Goal: Task Accomplishment & Management: Use online tool/utility

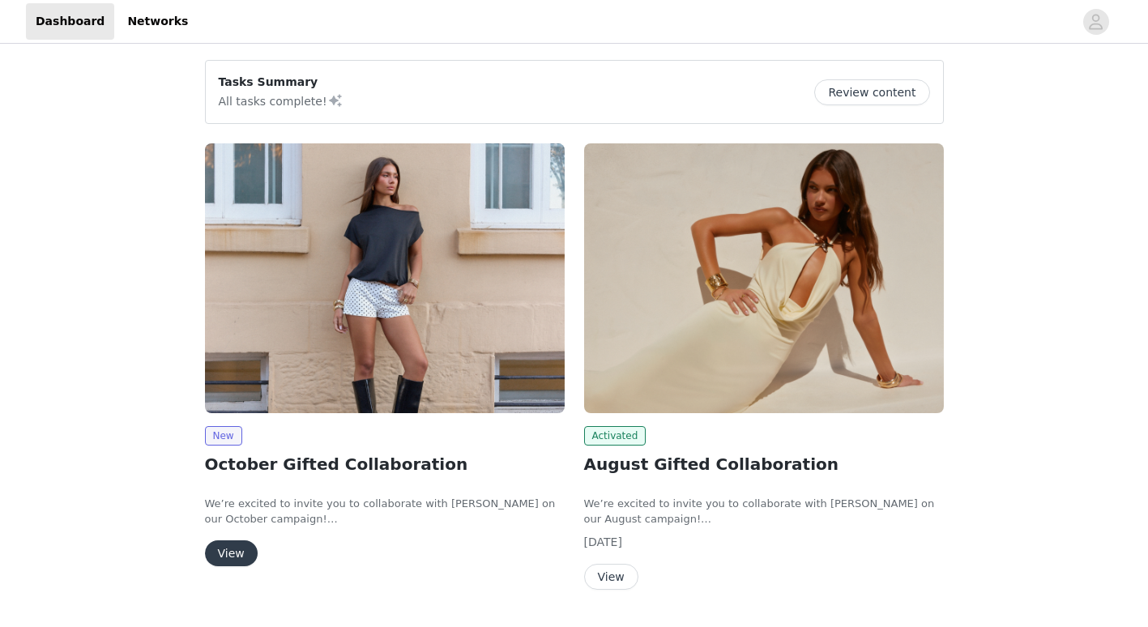
click at [416, 366] on img at bounding box center [385, 278] width 360 height 270
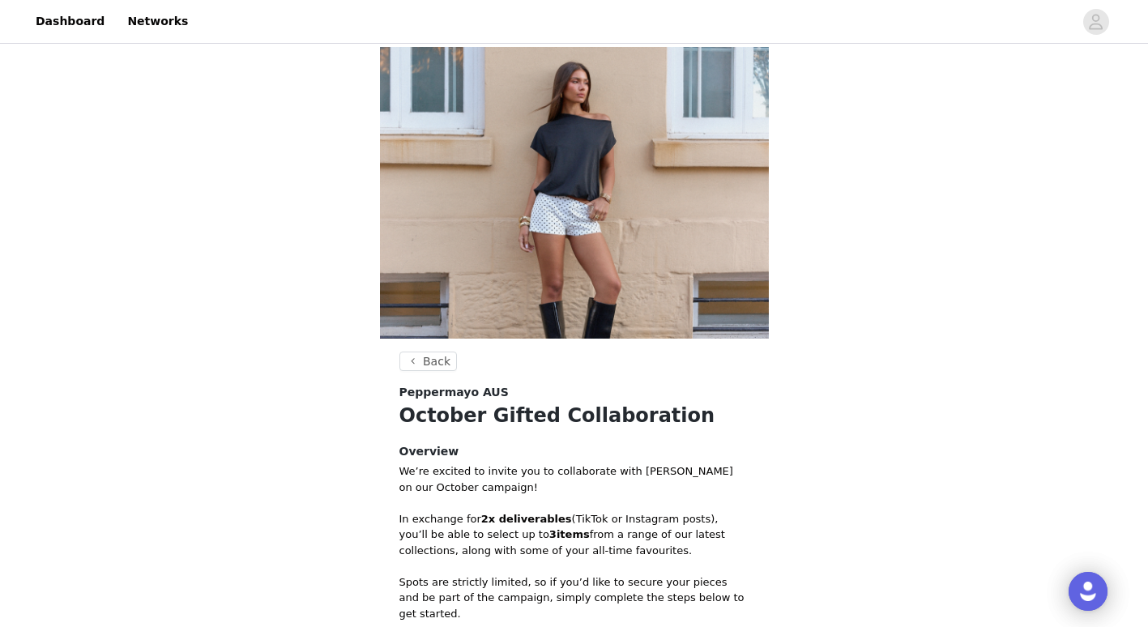
scroll to position [310, 0]
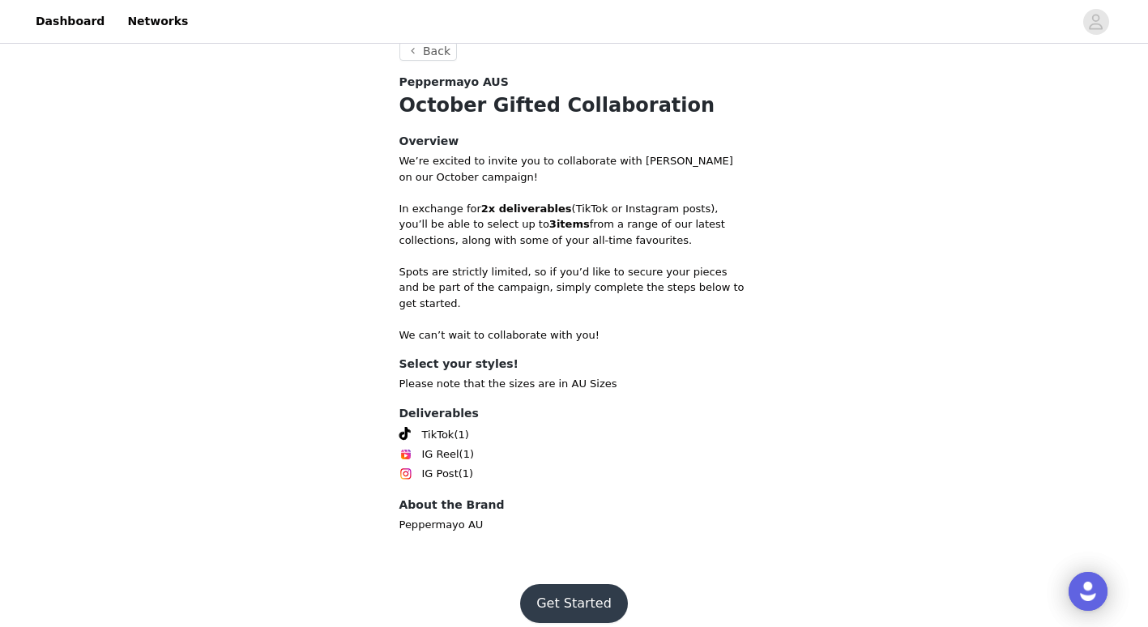
click at [567, 593] on button "Get Started" at bounding box center [574, 603] width 108 height 39
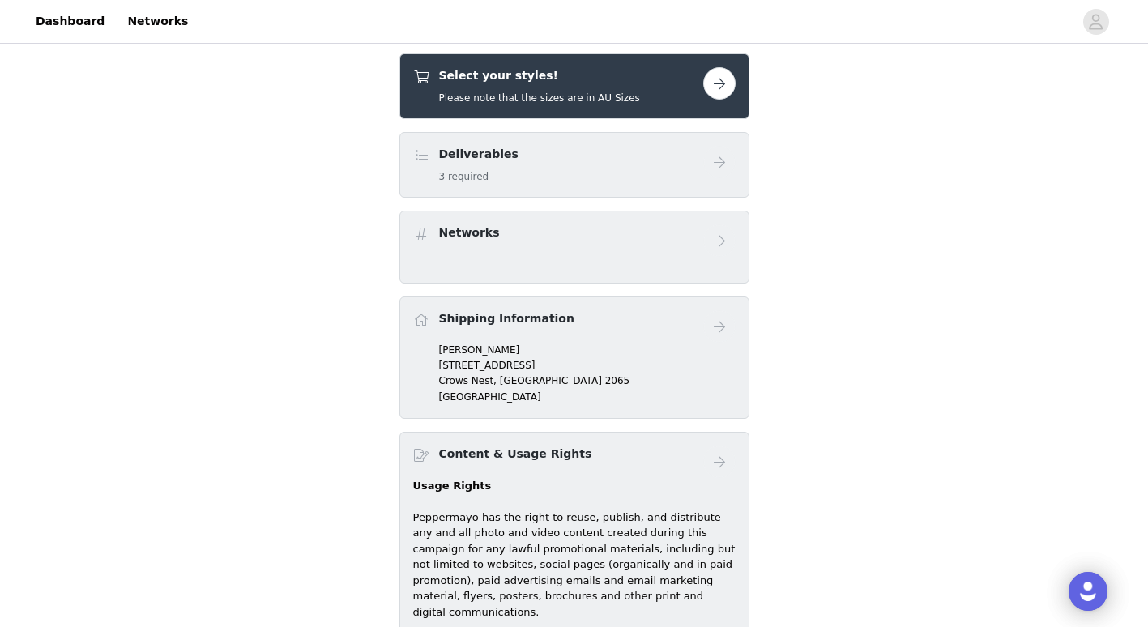
scroll to position [341, 0]
click at [732, 92] on button "button" at bounding box center [719, 82] width 32 height 32
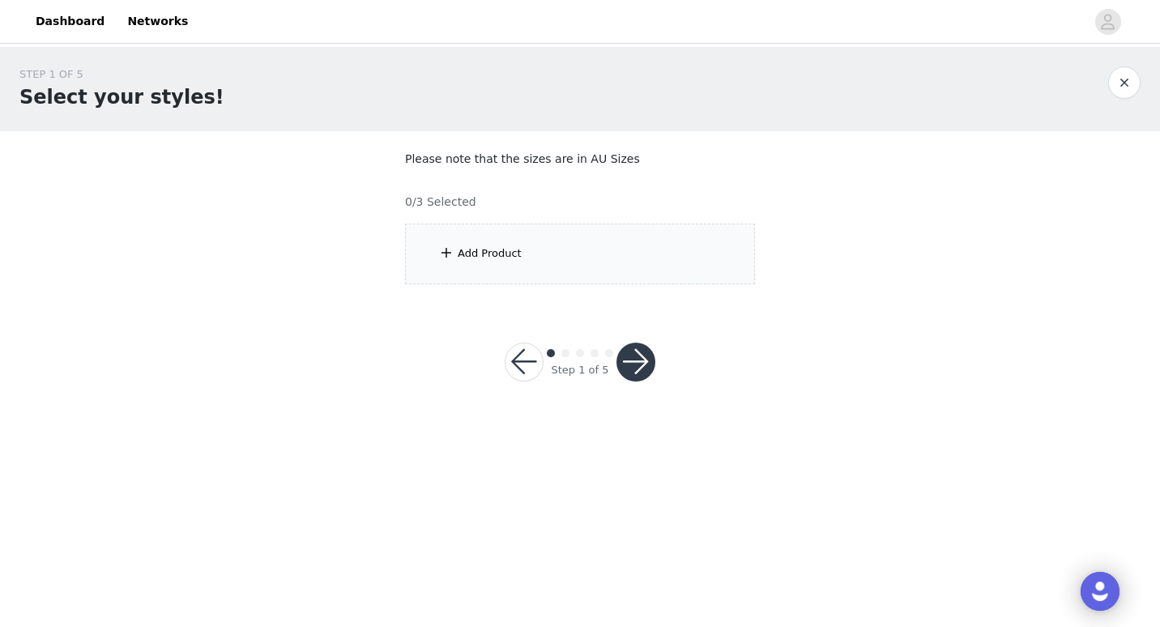
click at [505, 254] on div "Add Product" at bounding box center [490, 254] width 64 height 16
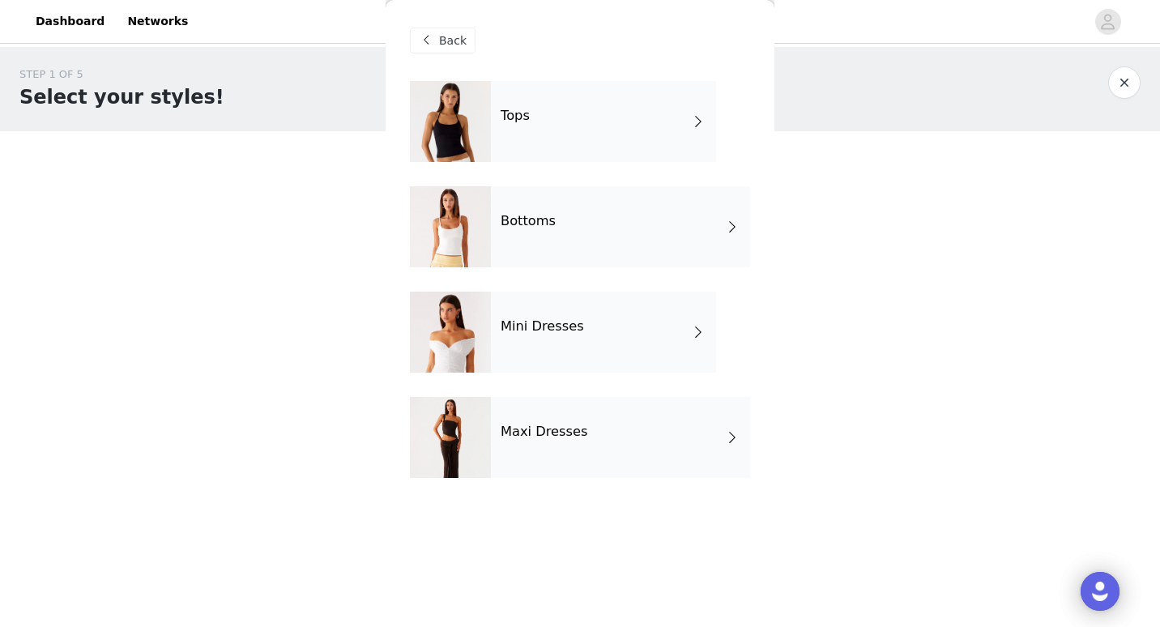
drag, startPoint x: 535, startPoint y: 131, endPoint x: 429, endPoint y: 122, distance: 105.7
click at [429, 122] on div at bounding box center [450, 121] width 81 height 81
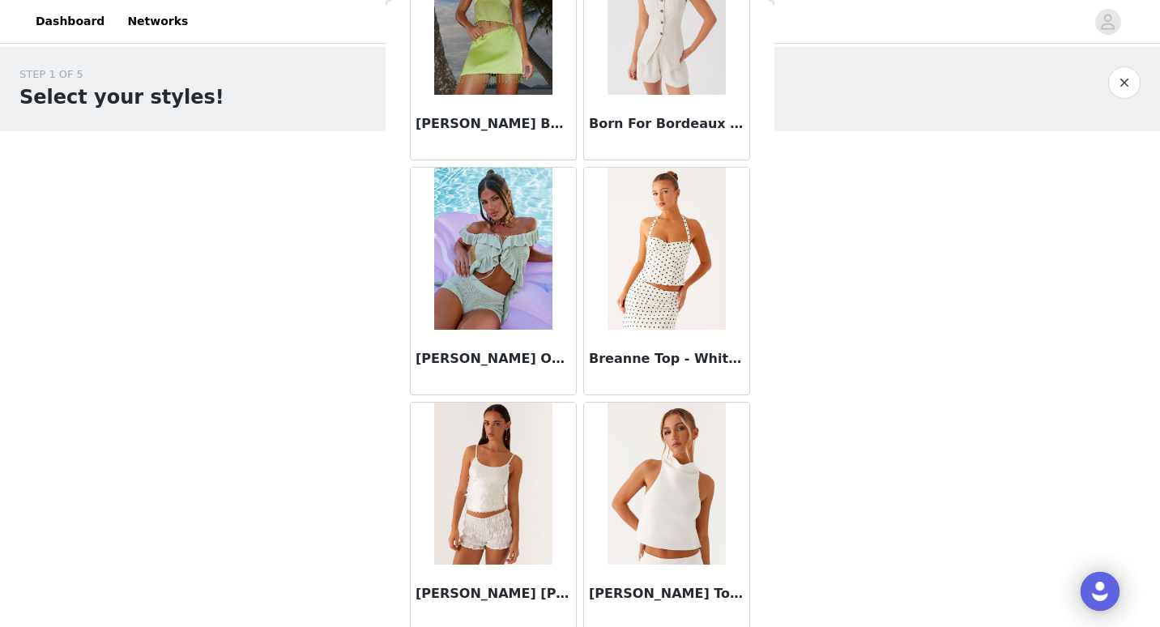
scroll to position [1852, 0]
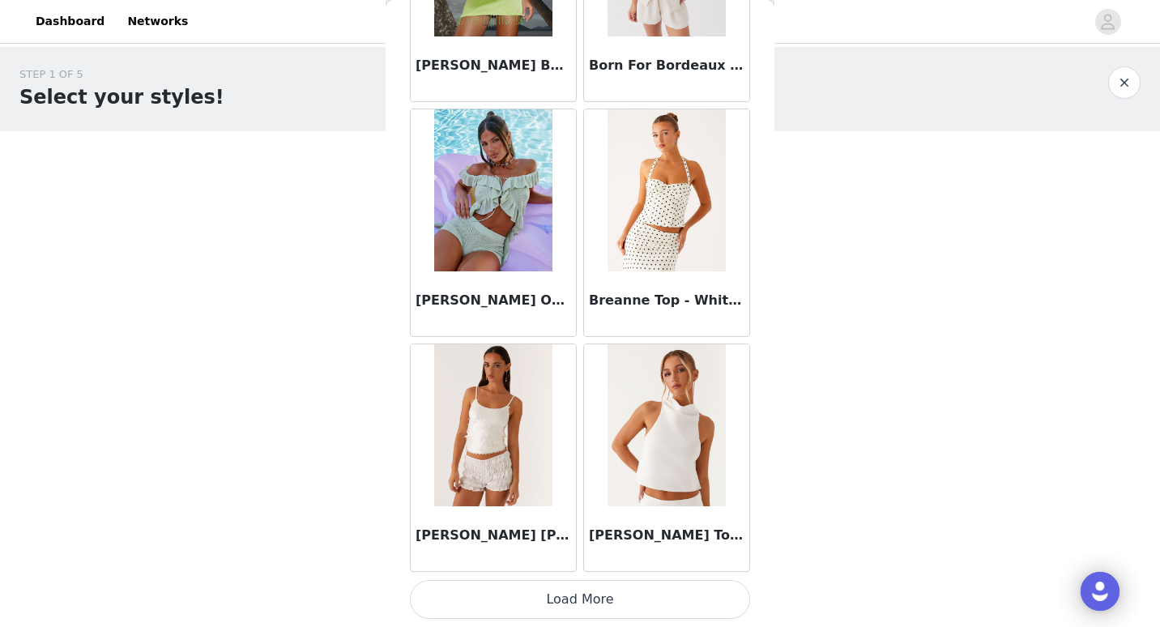
click at [558, 597] on button "Load More" at bounding box center [580, 599] width 340 height 39
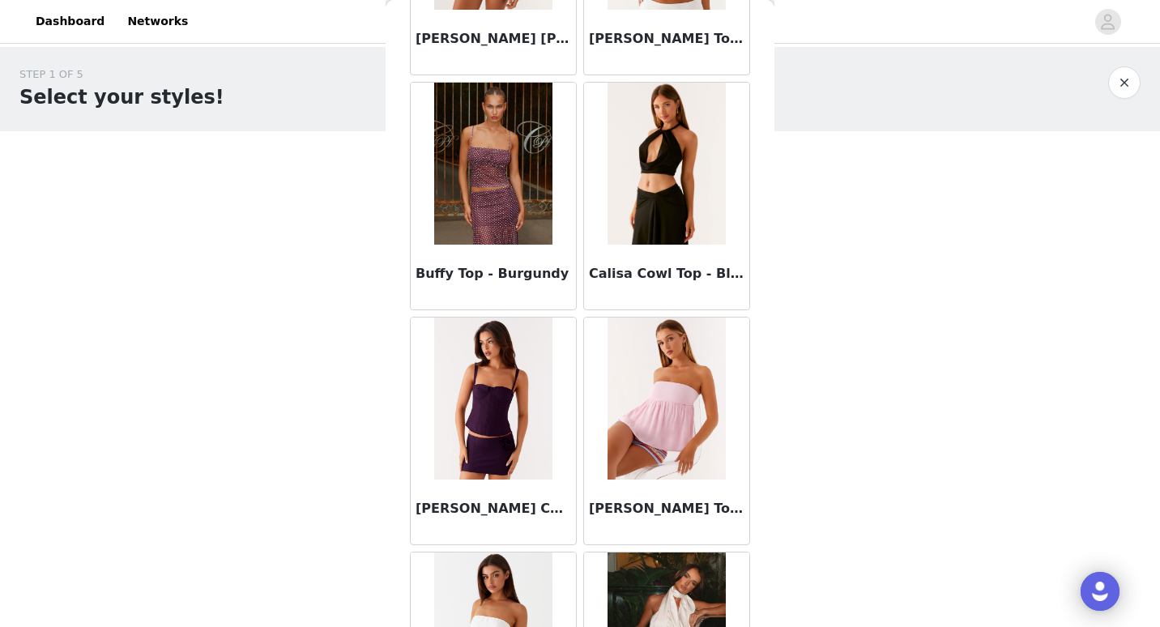
scroll to position [2351, 0]
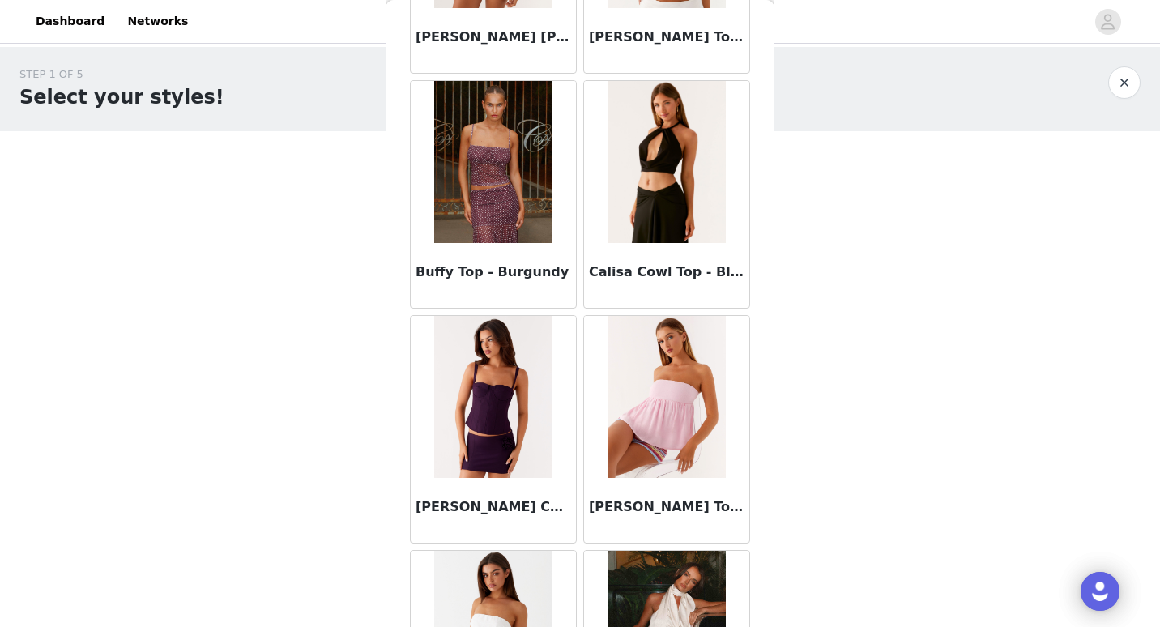
click at [500, 273] on h3 "Buffy Top - Burgundy" at bounding box center [494, 272] width 156 height 19
click at [500, 273] on div "Back [PERSON_NAME] Top - Yellow Aliah Knit Top - Yellow Anais Scarf Top - [GEOG…" at bounding box center [580, 313] width 389 height 627
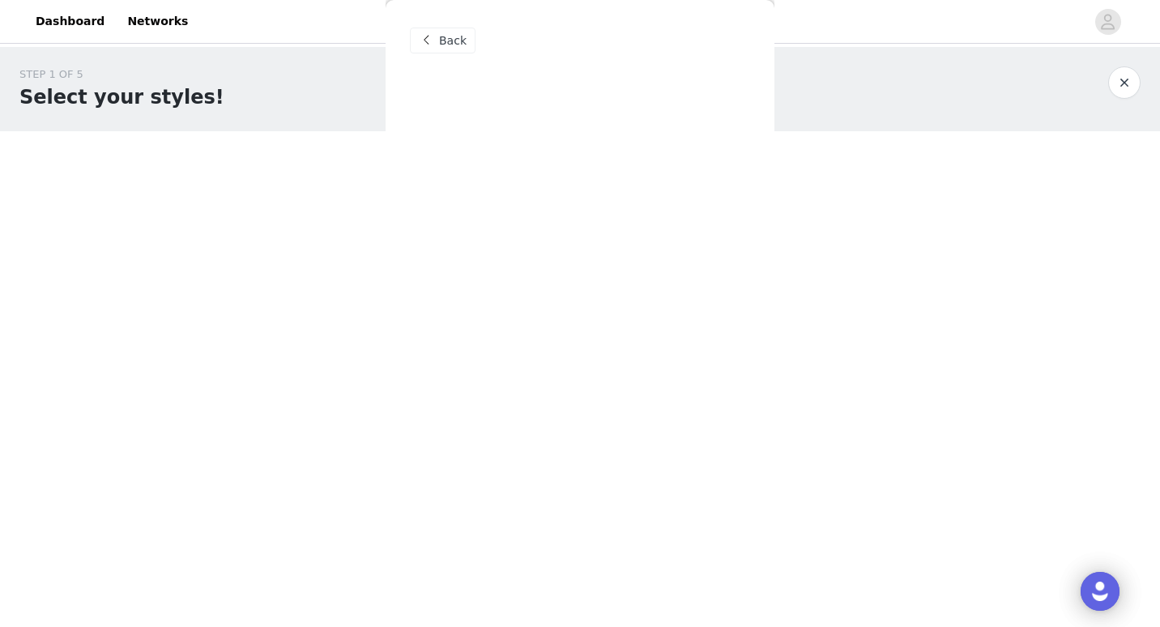
scroll to position [0, 0]
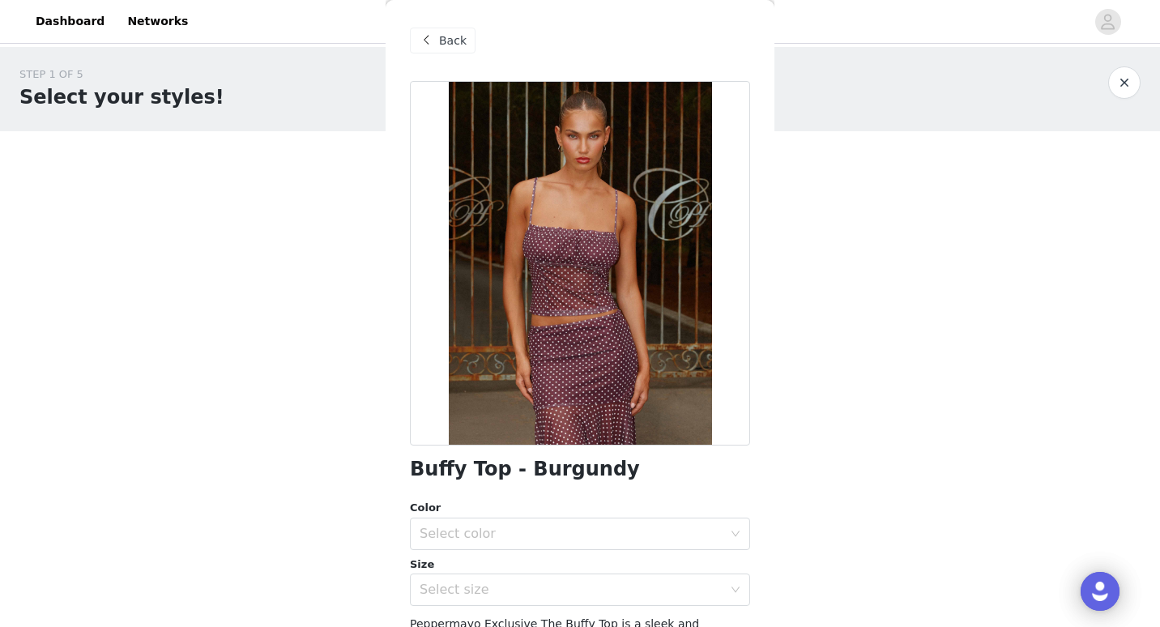
drag, startPoint x: 500, startPoint y: 273, endPoint x: 434, endPoint y: 50, distance: 232.3
click at [434, 50] on div "Back" at bounding box center [443, 41] width 66 height 26
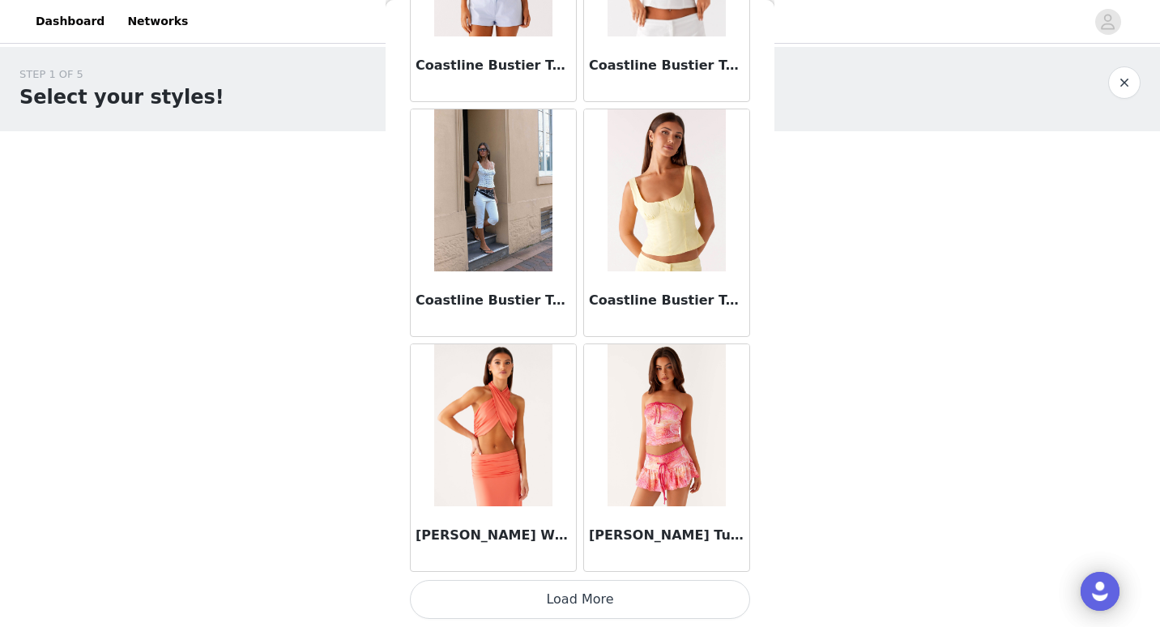
scroll to position [4202, 0]
click at [532, 604] on button "Load More" at bounding box center [580, 599] width 340 height 39
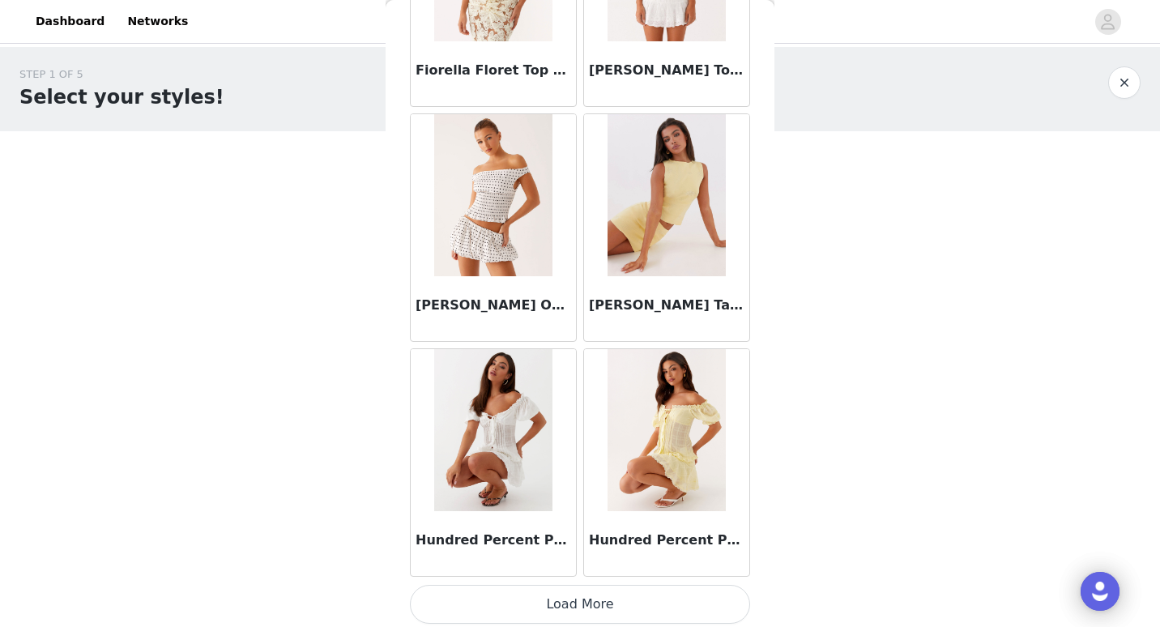
scroll to position [6552, 0]
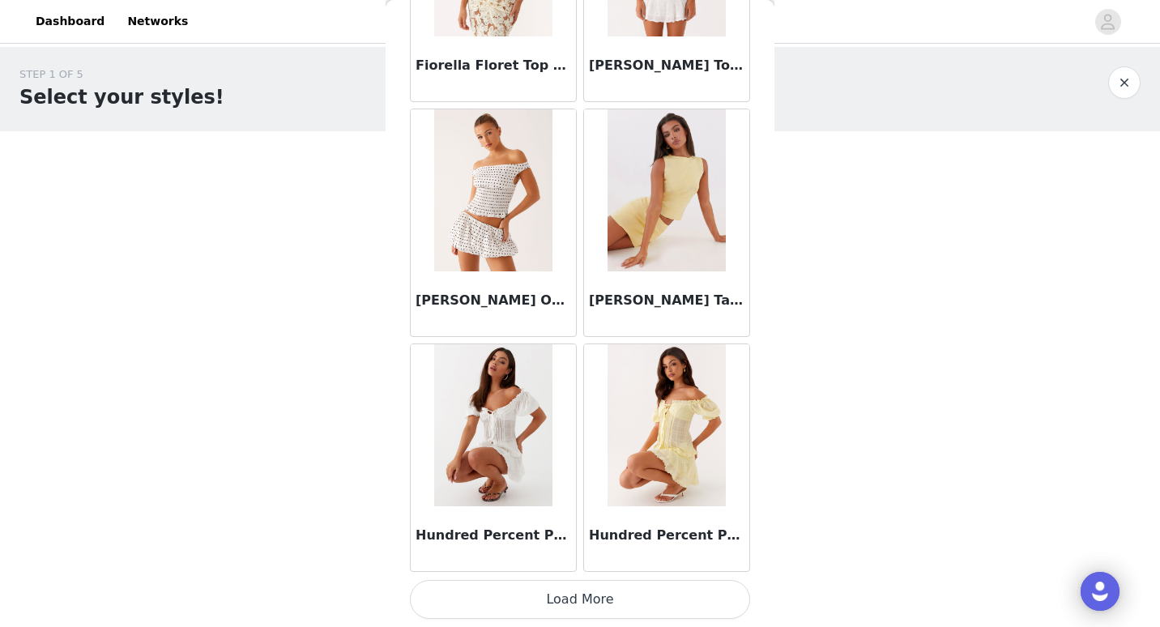
click at [540, 600] on button "Load More" at bounding box center [580, 599] width 340 height 39
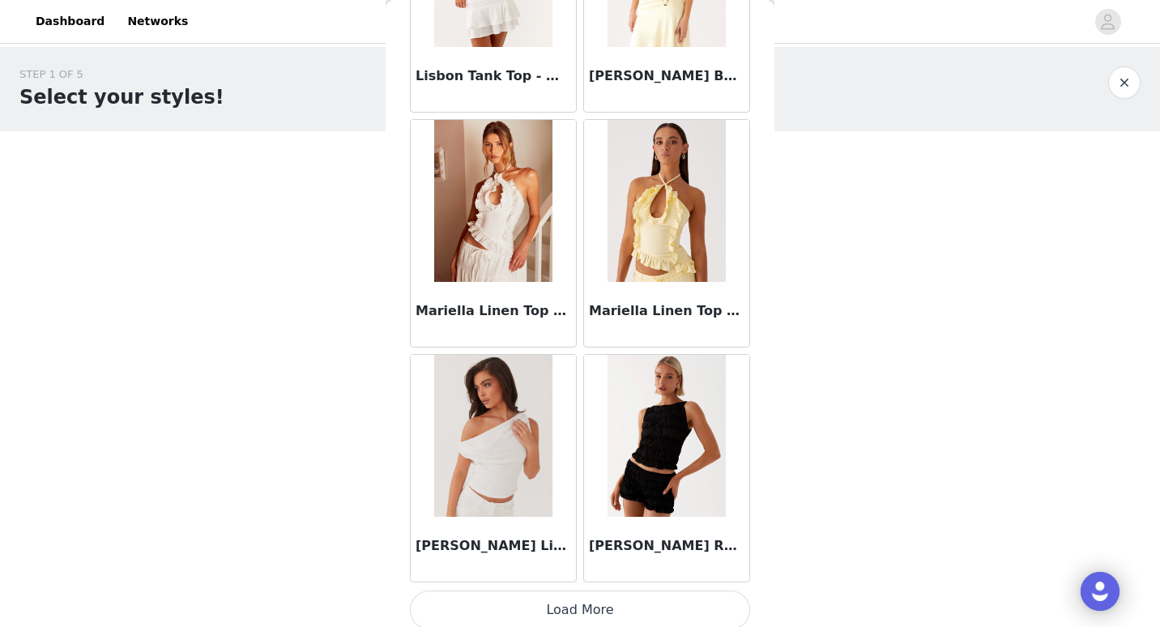
scroll to position [8901, 0]
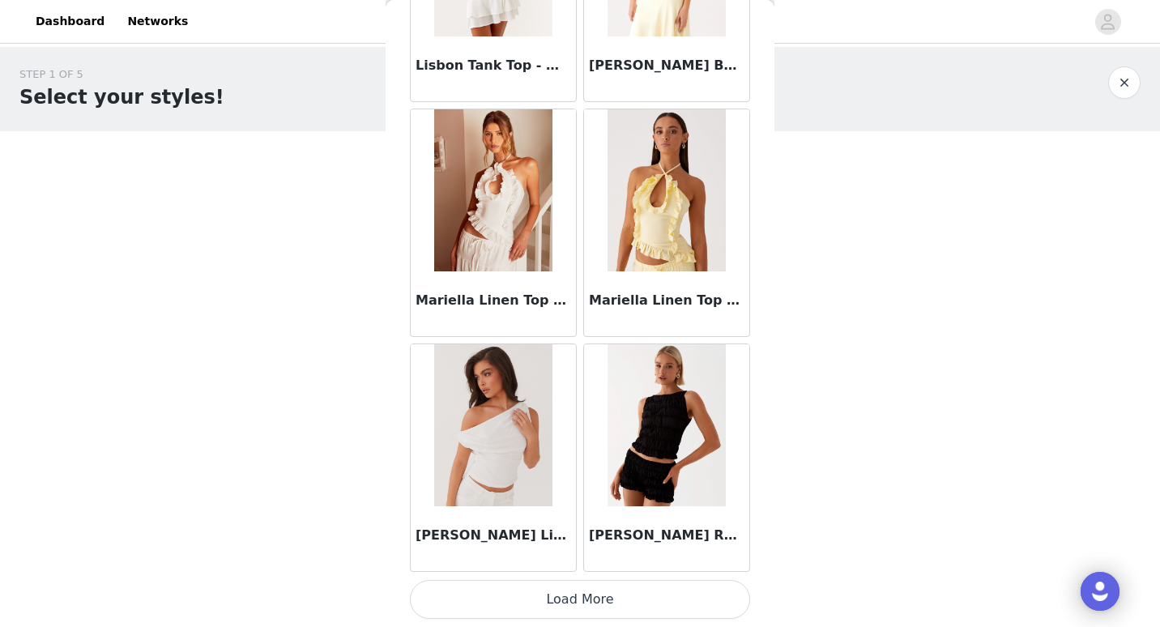
click at [561, 598] on button "Load More" at bounding box center [580, 599] width 340 height 39
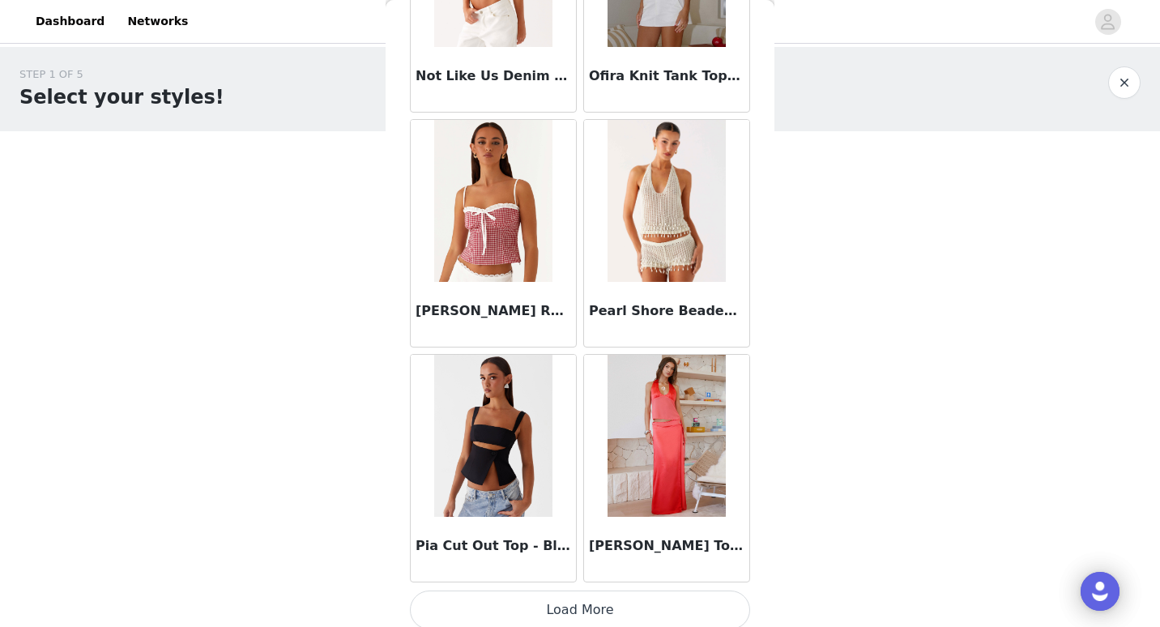
scroll to position [11241, 0]
click at [543, 607] on button "Load More" at bounding box center [580, 609] width 340 height 39
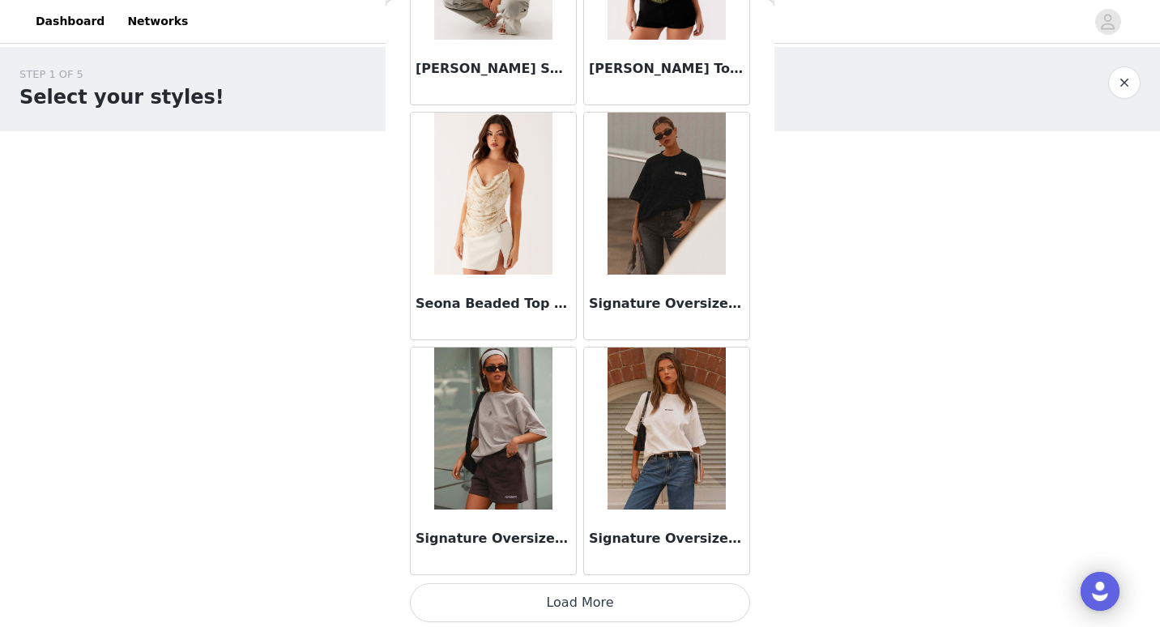
scroll to position [13601, 0]
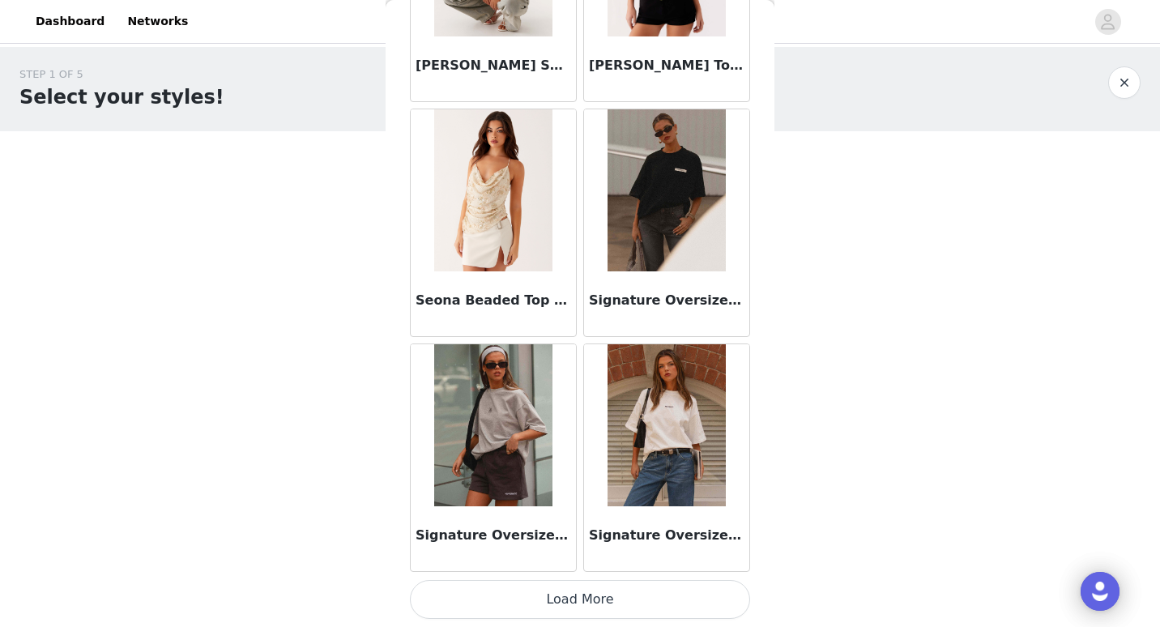
click at [544, 600] on button "Load More" at bounding box center [580, 599] width 340 height 39
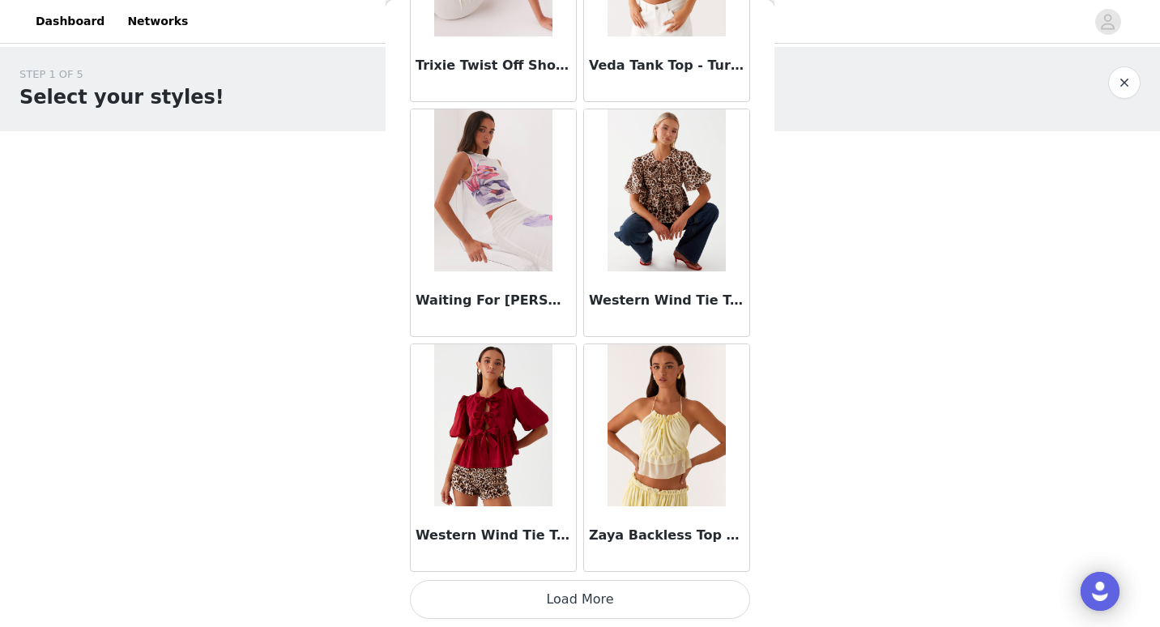
scroll to position [15951, 0]
click at [557, 589] on button "Load More" at bounding box center [580, 599] width 340 height 39
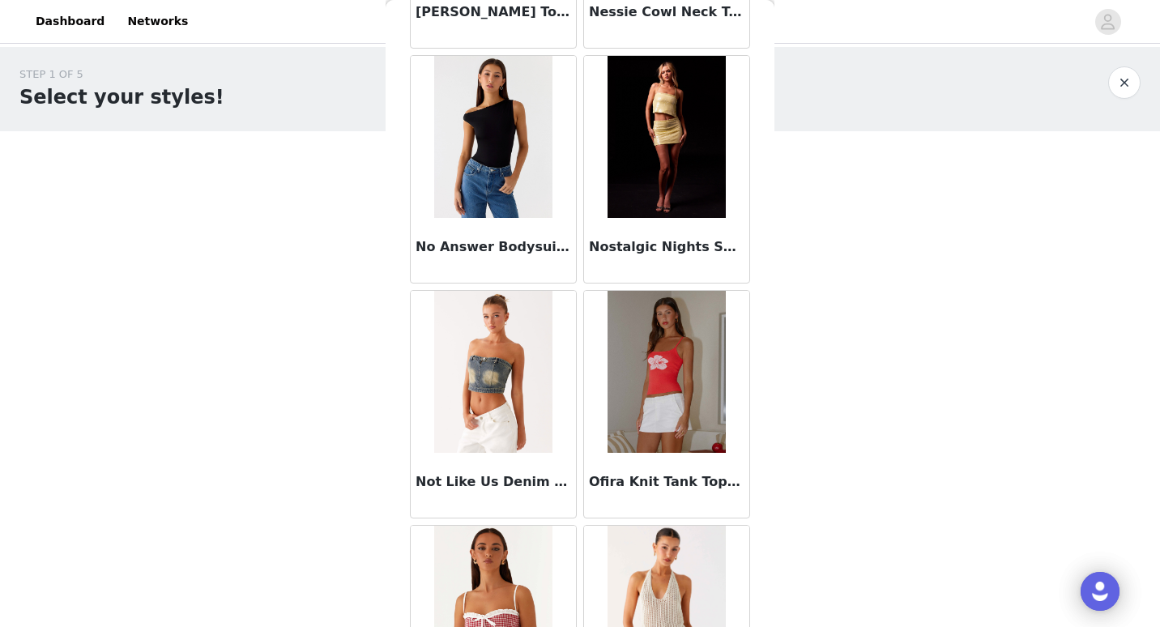
scroll to position [10363, 0]
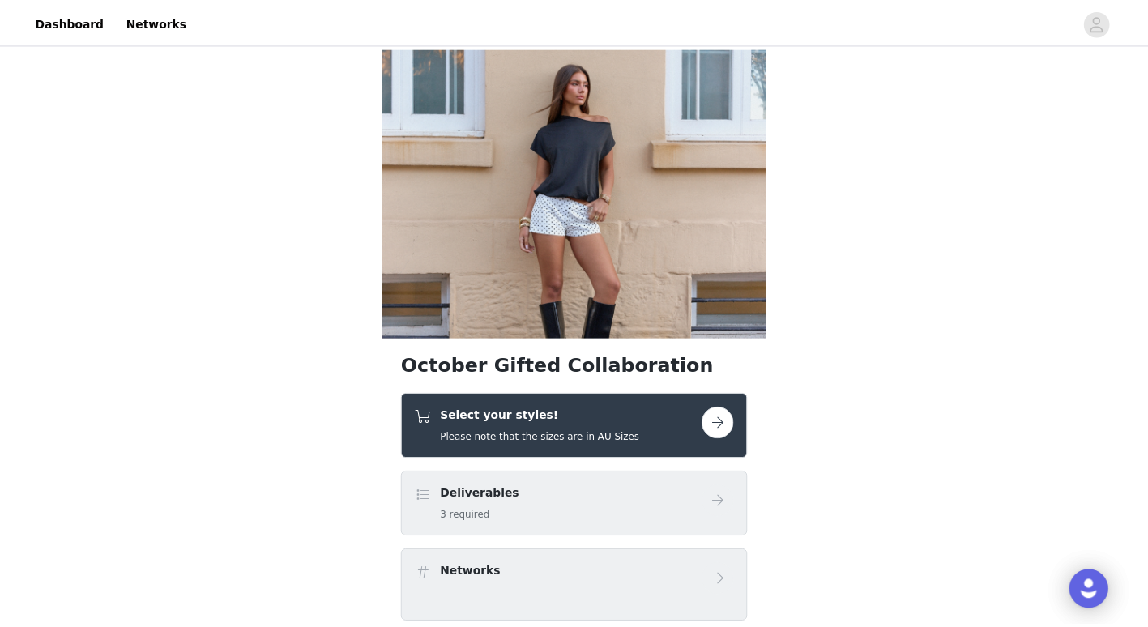
scroll to position [269, 0]
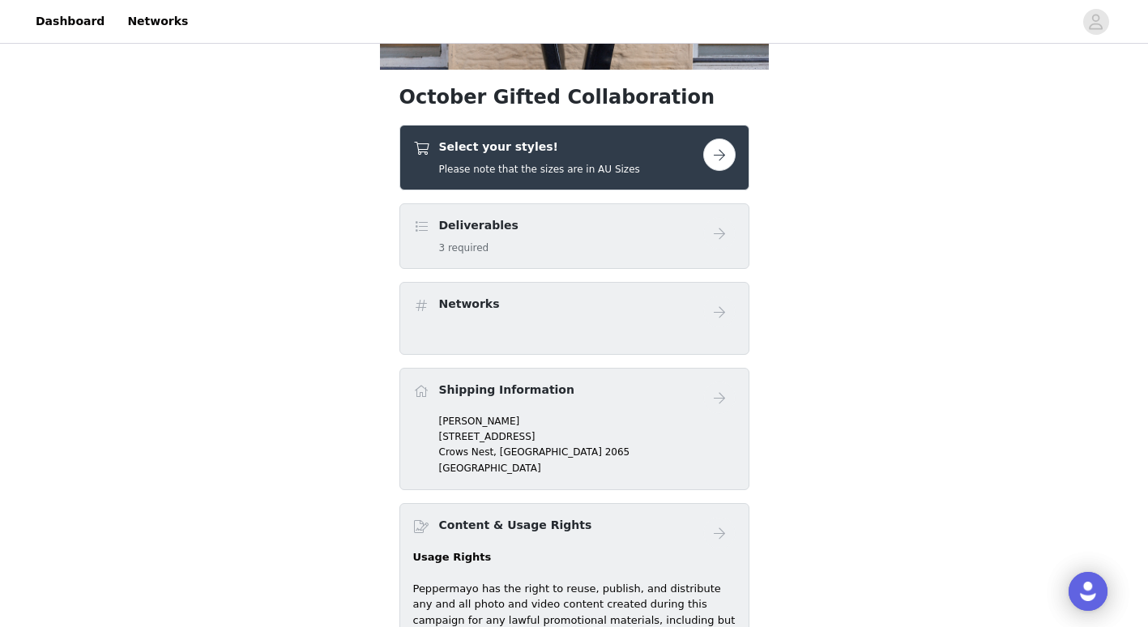
click at [725, 153] on button "button" at bounding box center [719, 155] width 32 height 32
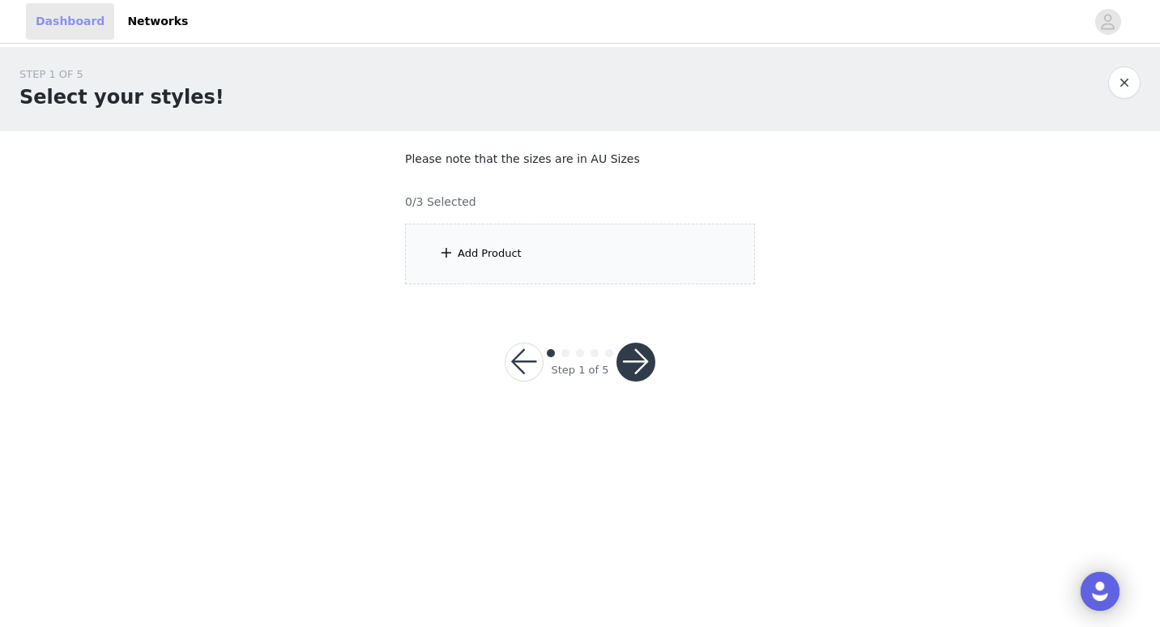
click at [66, 31] on link "Dashboard" at bounding box center [70, 21] width 88 height 36
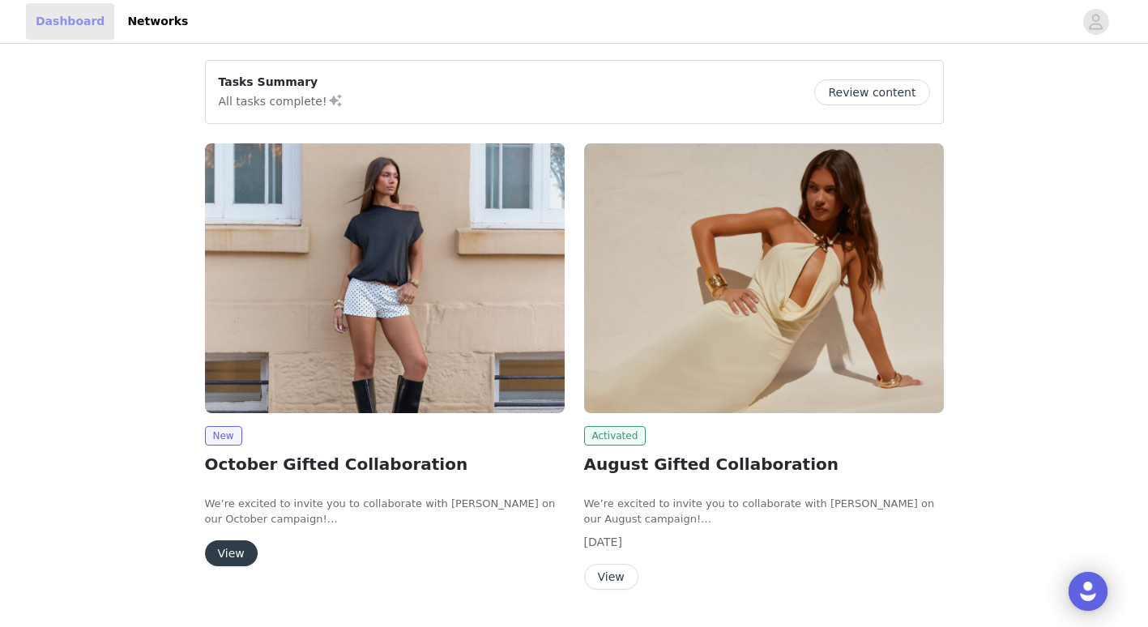
scroll to position [45, 0]
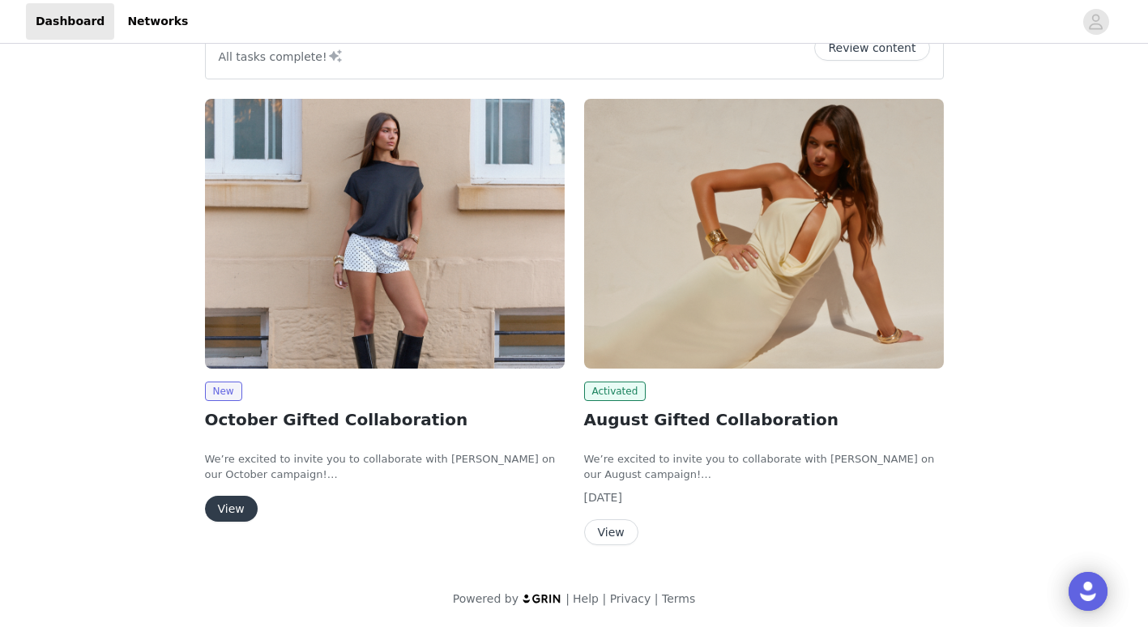
click at [604, 528] on button "View" at bounding box center [611, 532] width 54 height 26
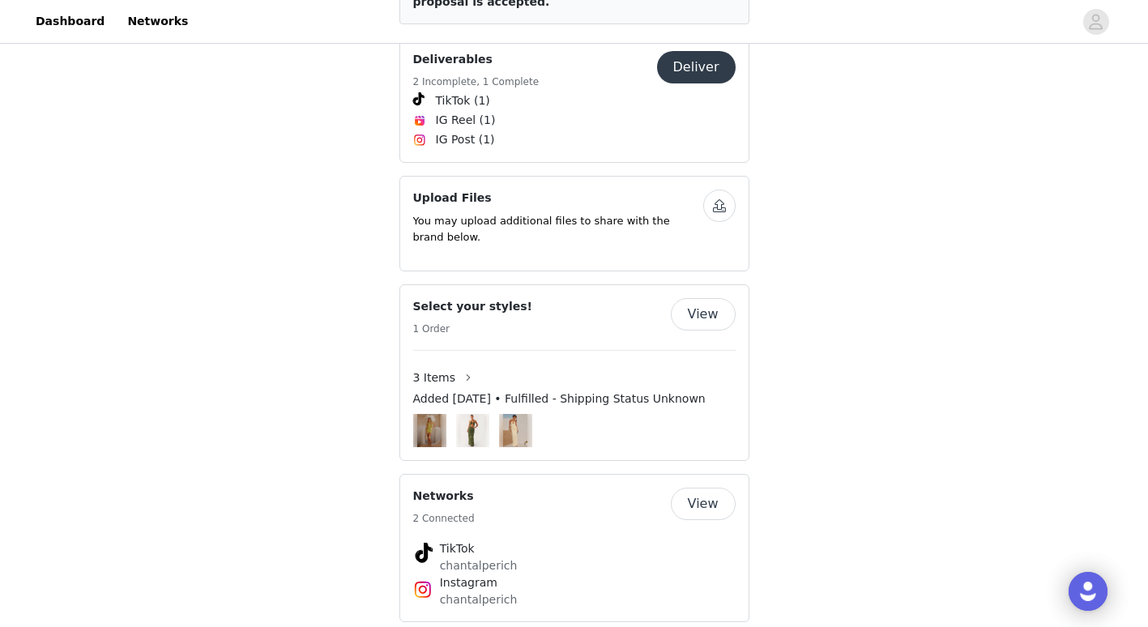
scroll to position [45, 0]
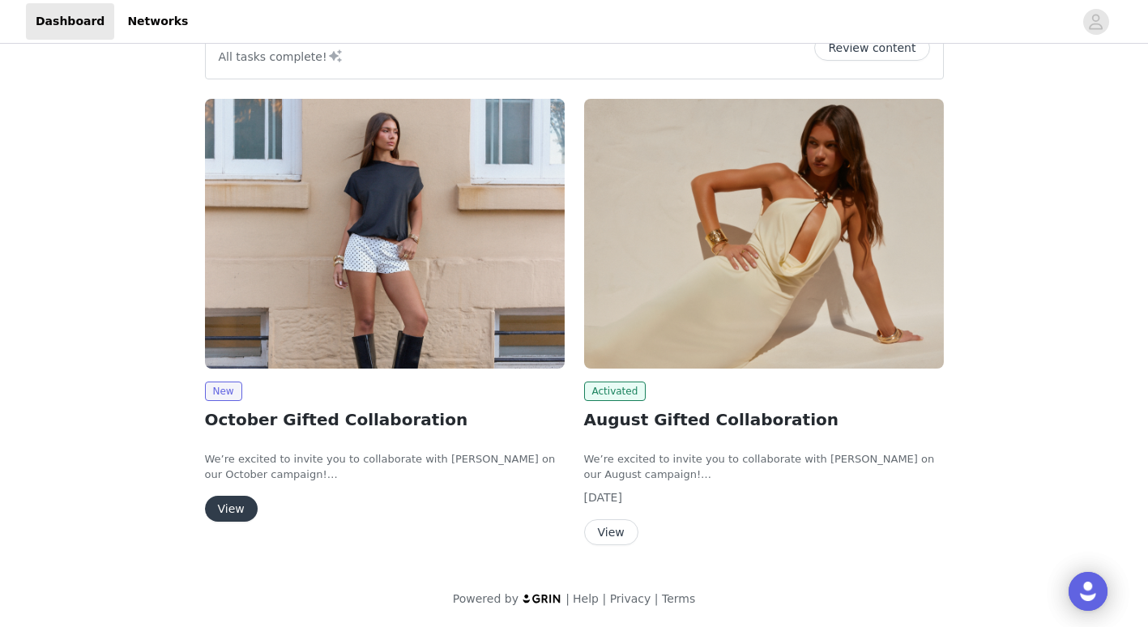
click at [225, 510] on button "View" at bounding box center [231, 509] width 53 height 26
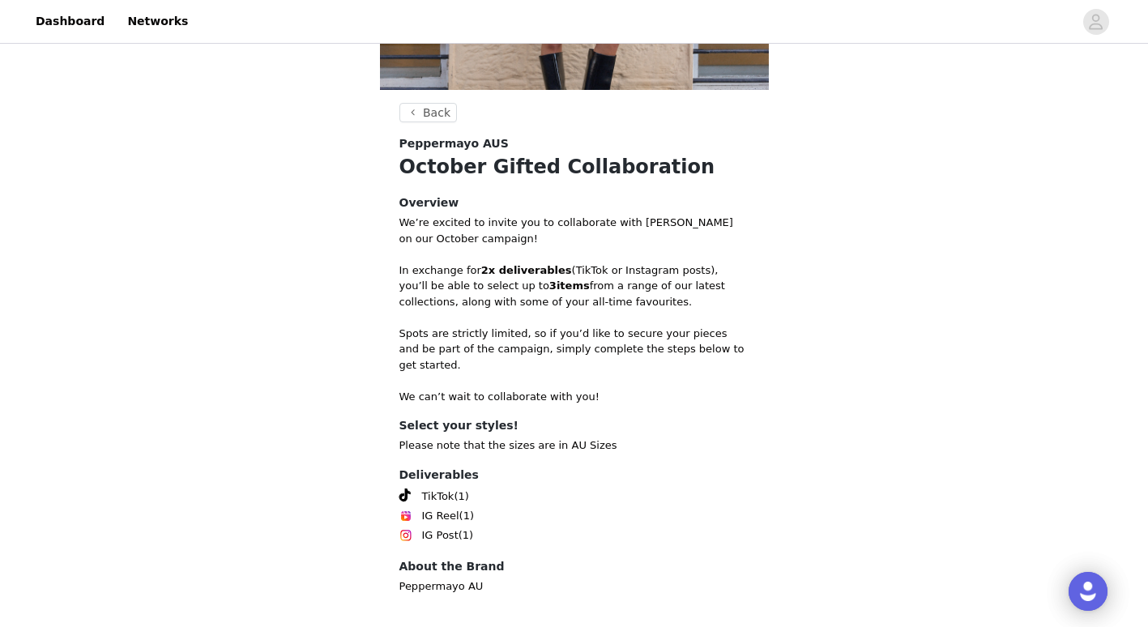
scroll to position [310, 0]
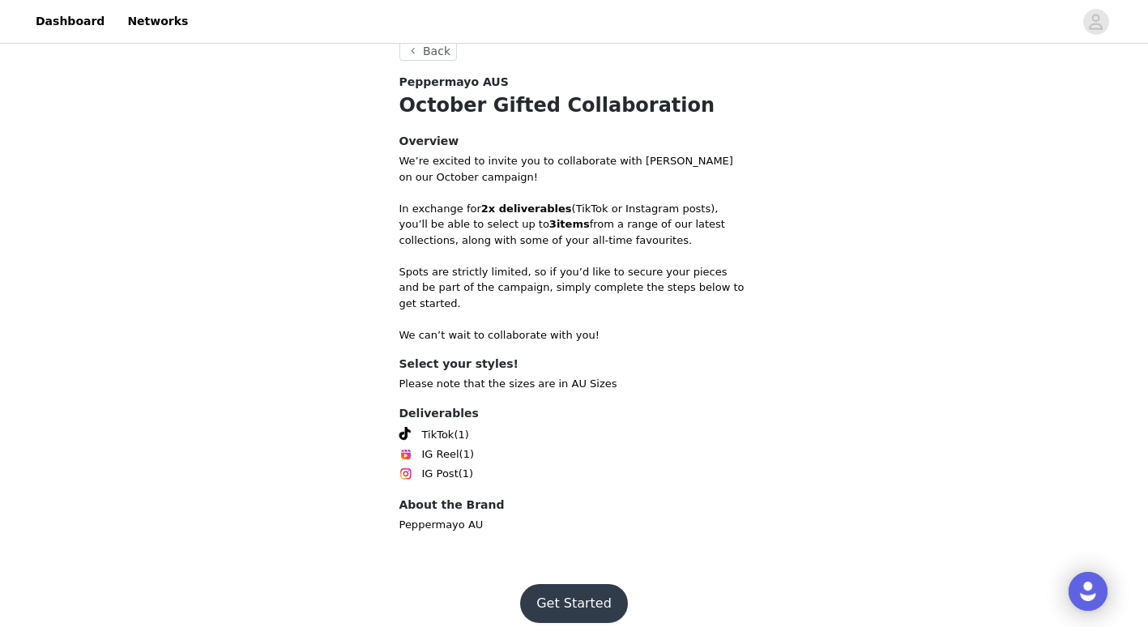
click at [585, 584] on button "Get Started" at bounding box center [574, 603] width 108 height 39
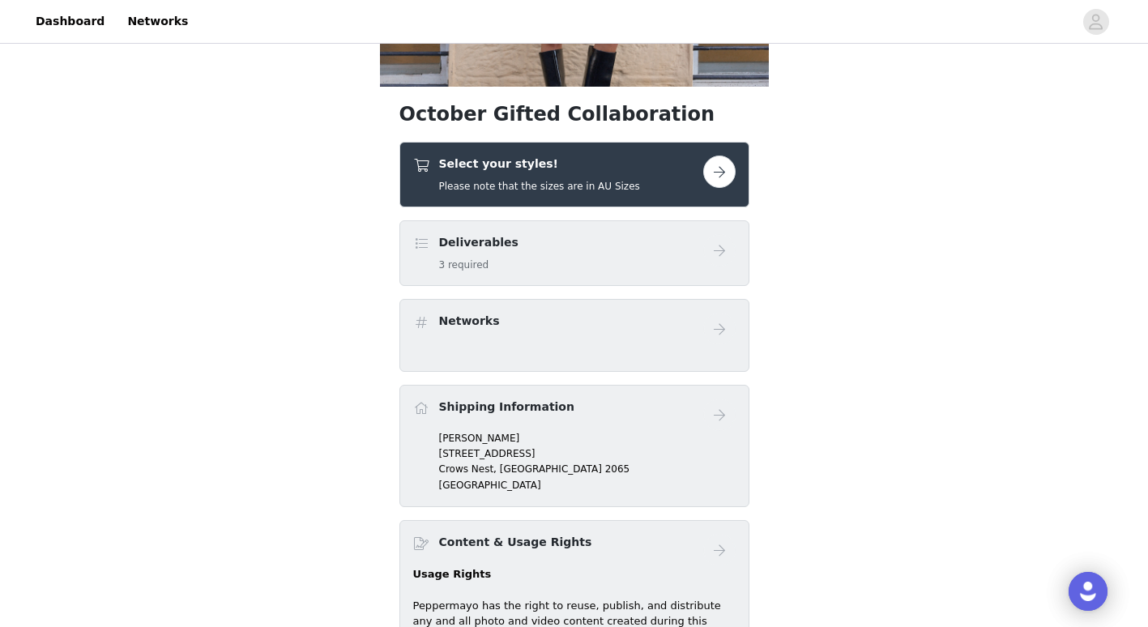
scroll to position [253, 0]
click at [711, 171] on button "button" at bounding box center [719, 171] width 32 height 32
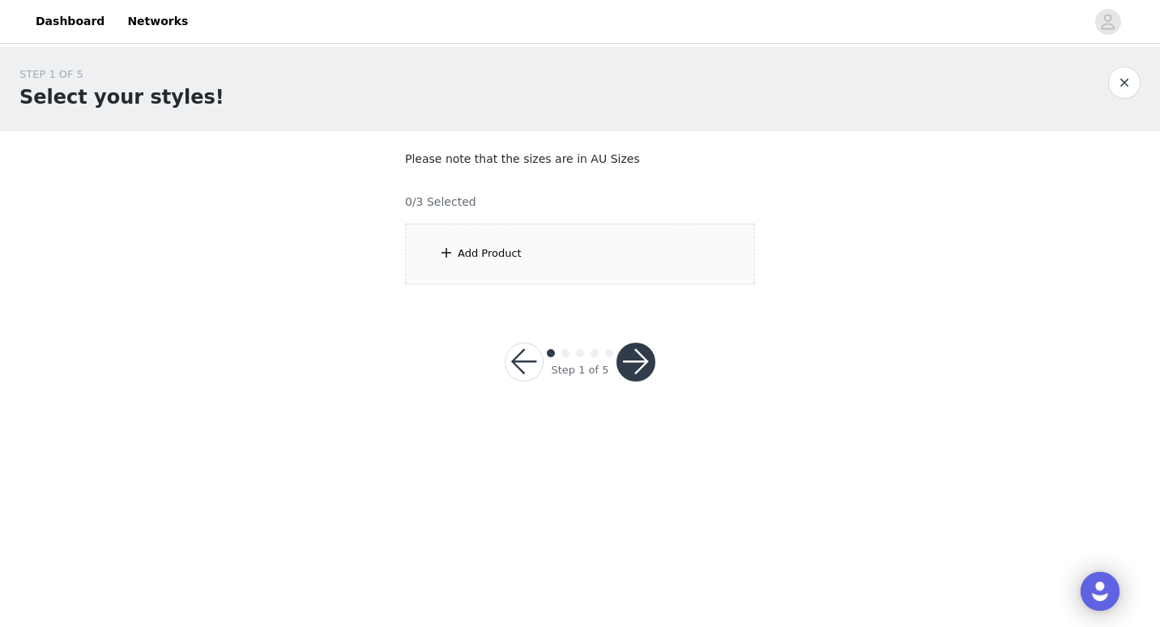
click at [536, 258] on div "Add Product" at bounding box center [580, 254] width 350 height 61
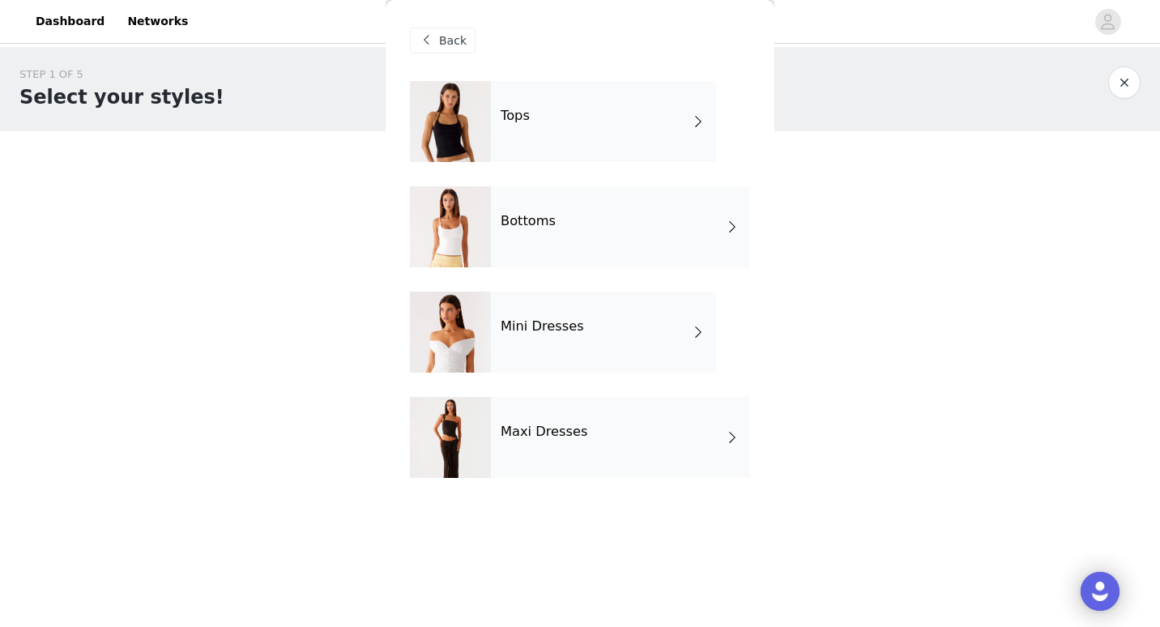
click at [618, 246] on div "Bottoms" at bounding box center [620, 226] width 259 height 81
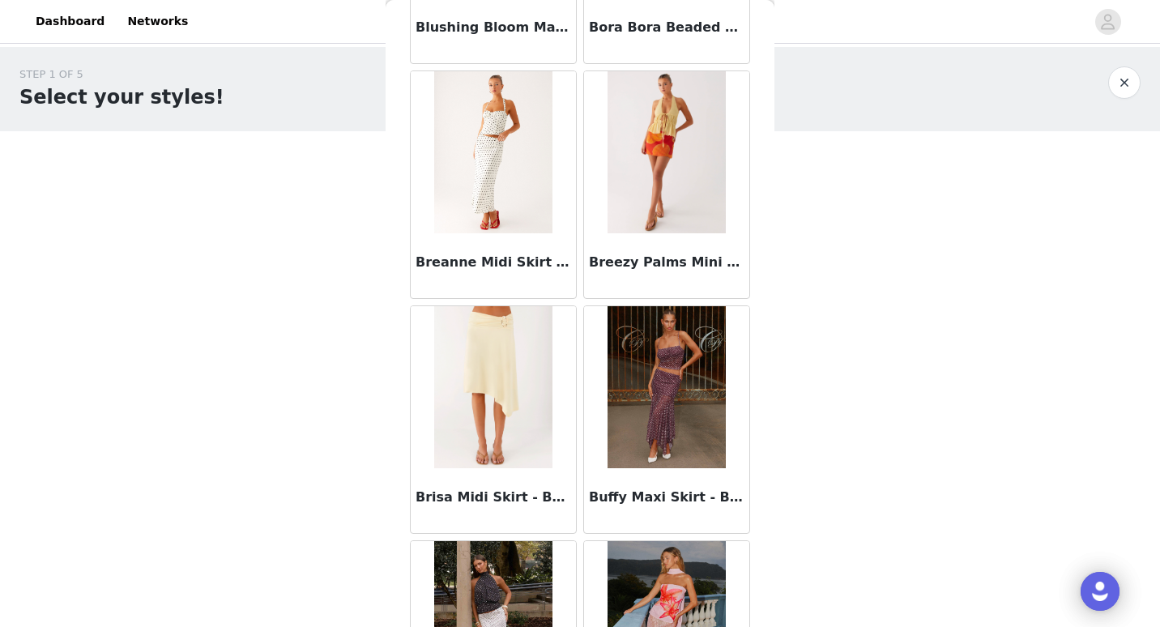
scroll to position [1852, 0]
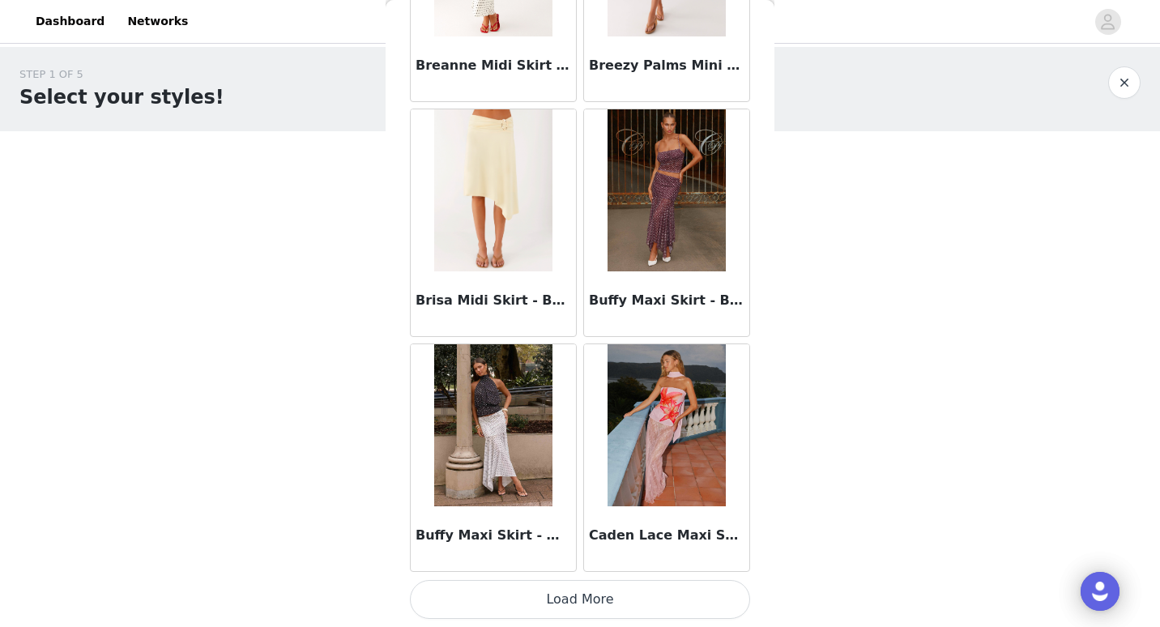
click at [606, 600] on button "Load More" at bounding box center [580, 599] width 340 height 39
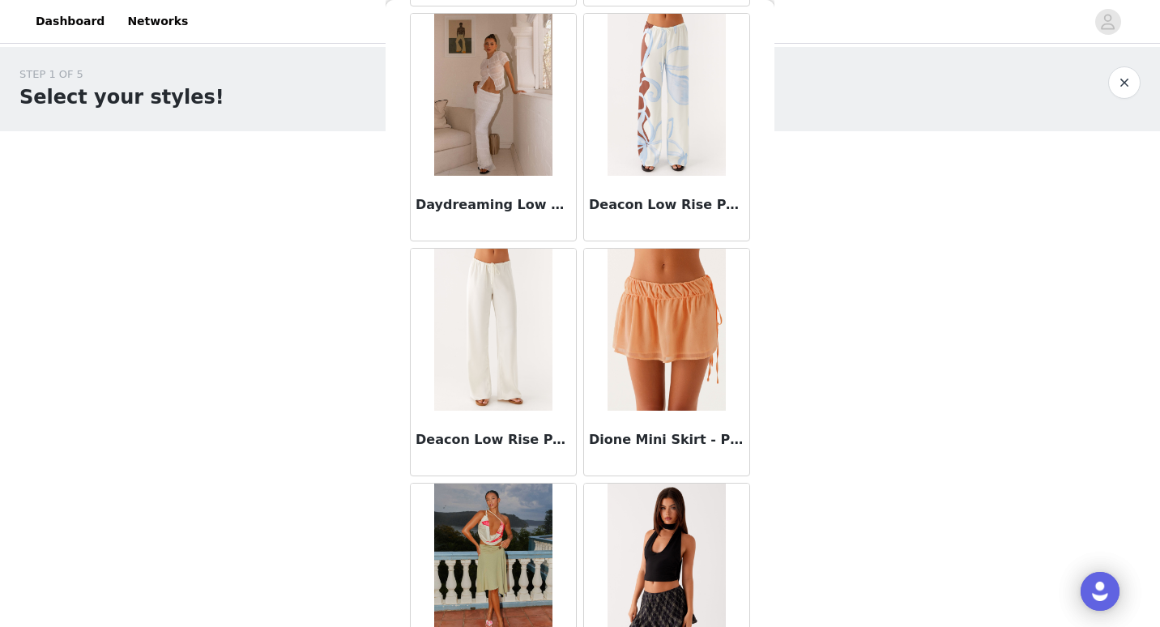
scroll to position [4202, 0]
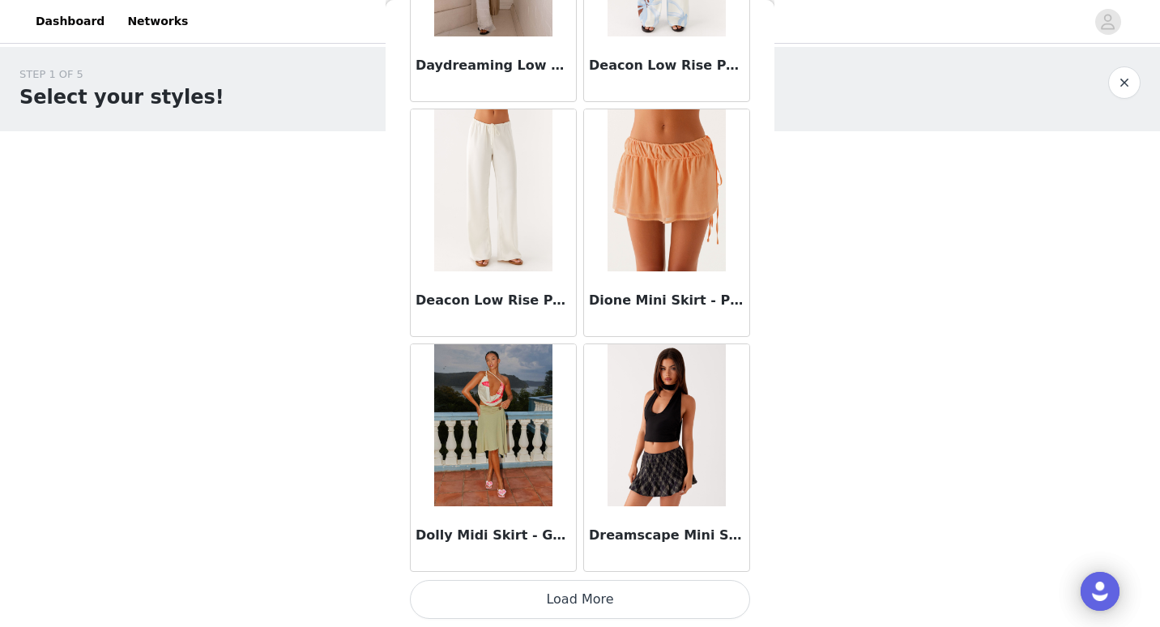
click at [642, 596] on button "Load More" at bounding box center [580, 599] width 340 height 39
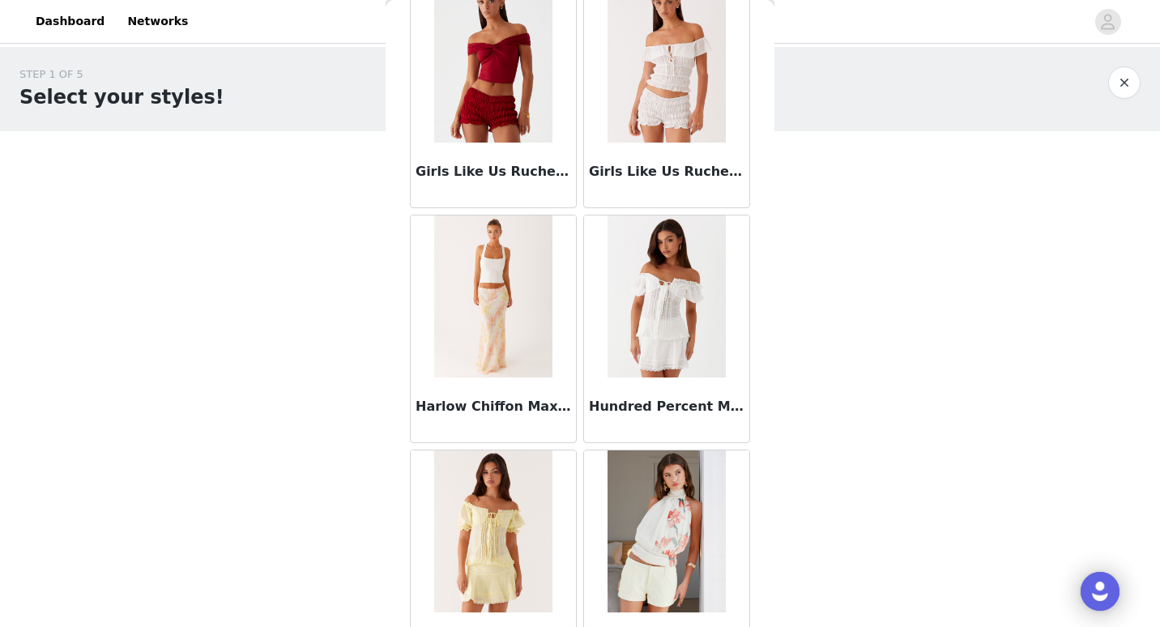
scroll to position [6552, 0]
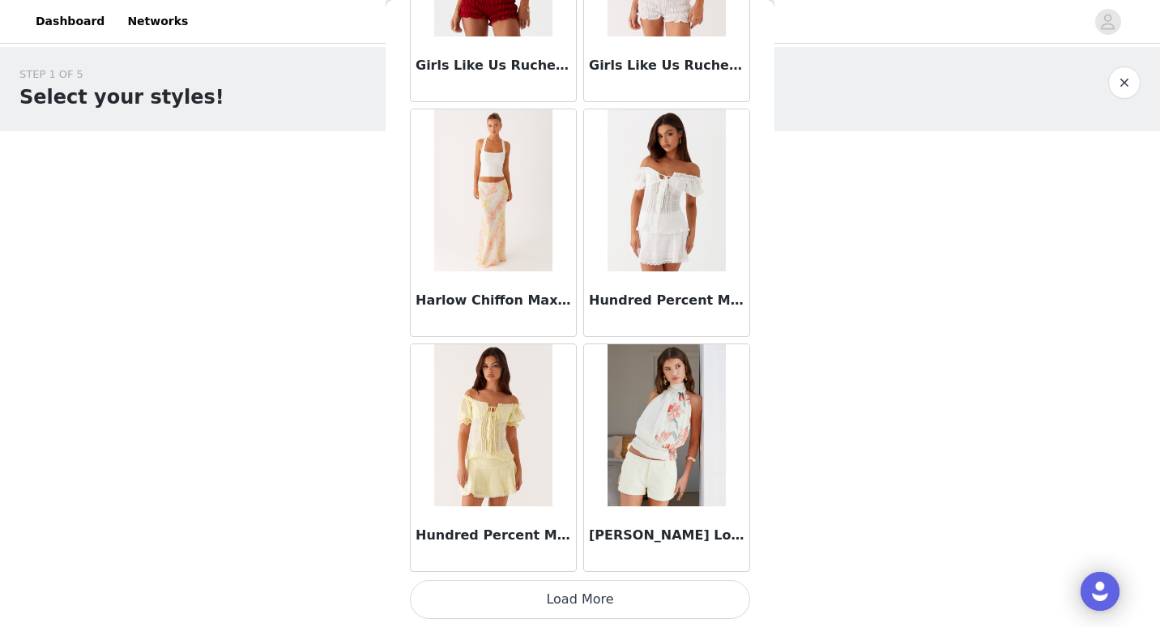
click at [672, 593] on button "Load More" at bounding box center [580, 599] width 340 height 39
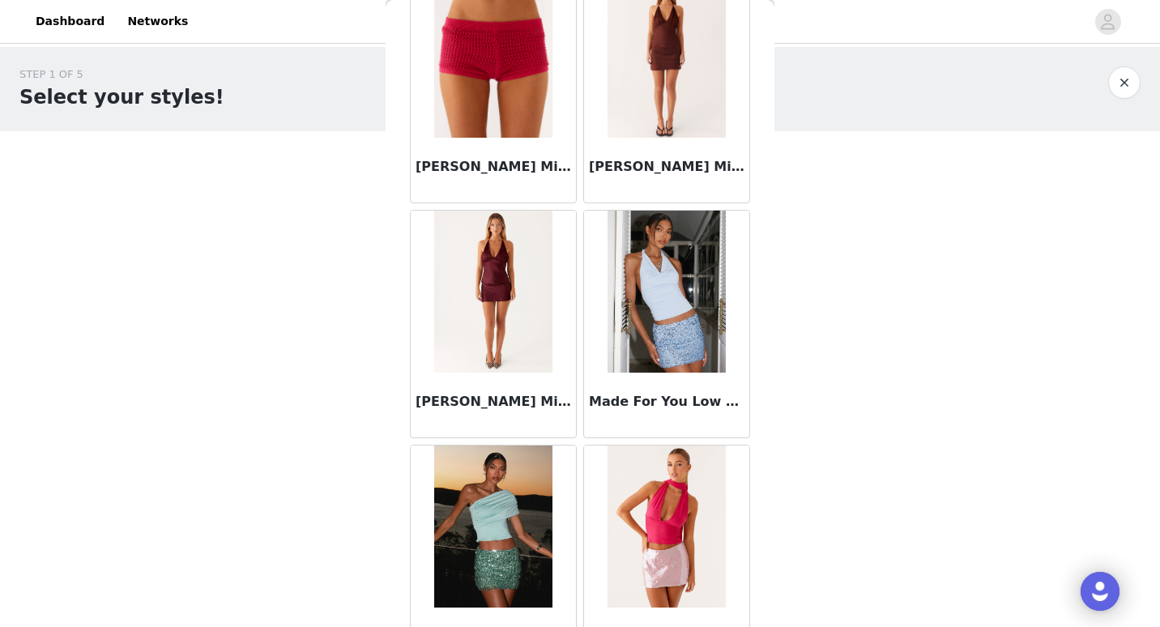
scroll to position [8901, 0]
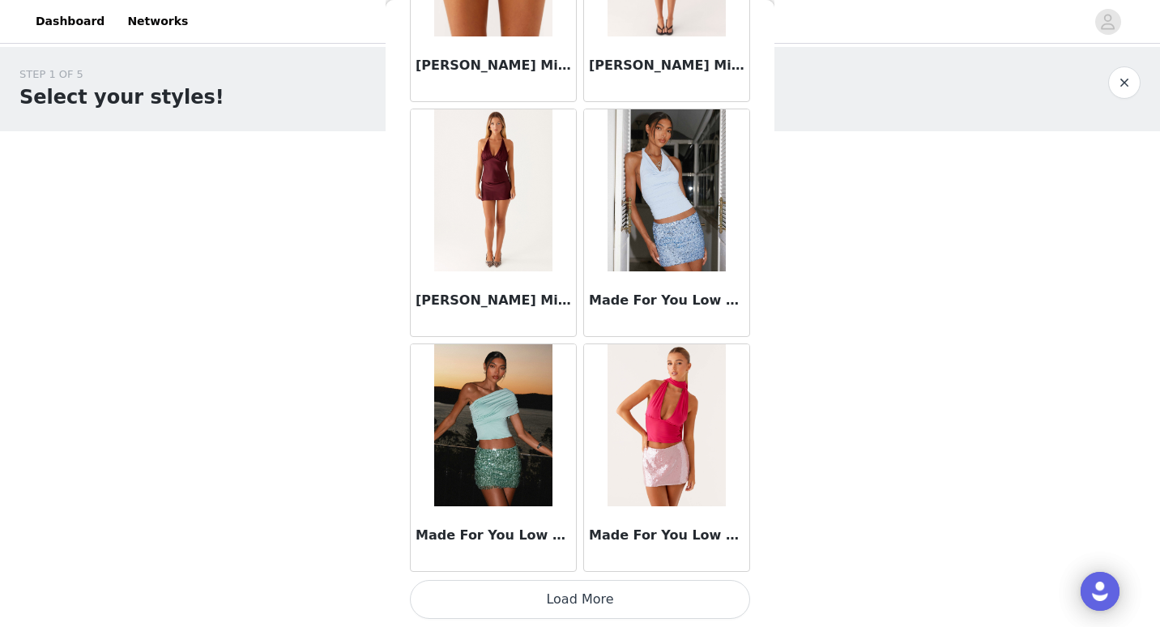
click at [633, 592] on button "Load More" at bounding box center [580, 599] width 340 height 39
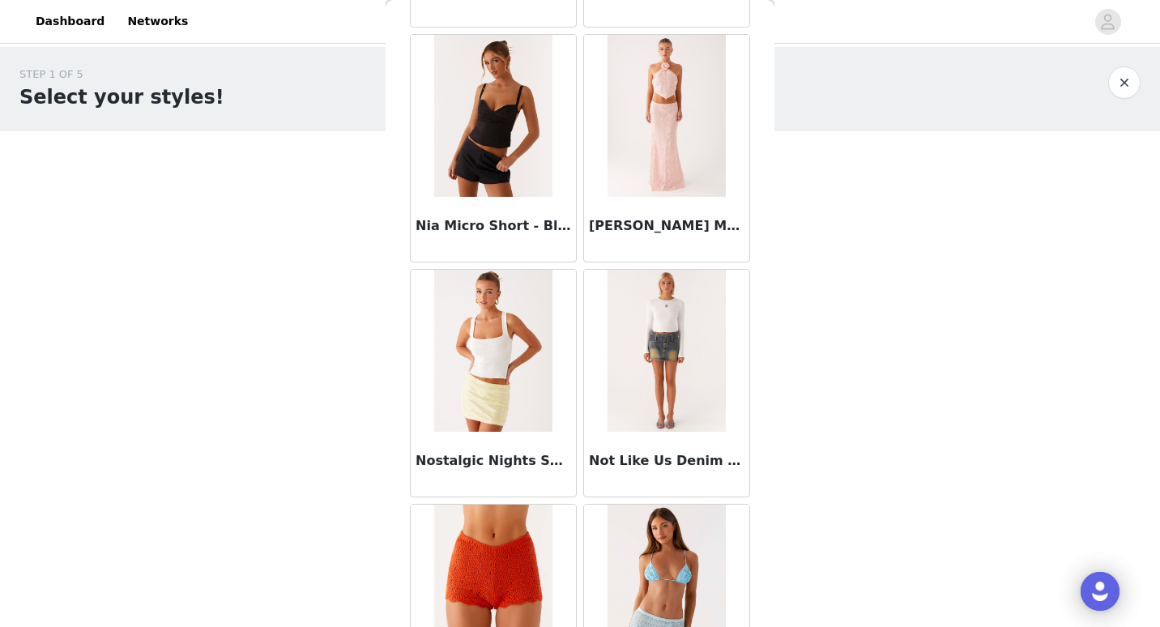
scroll to position [11251, 0]
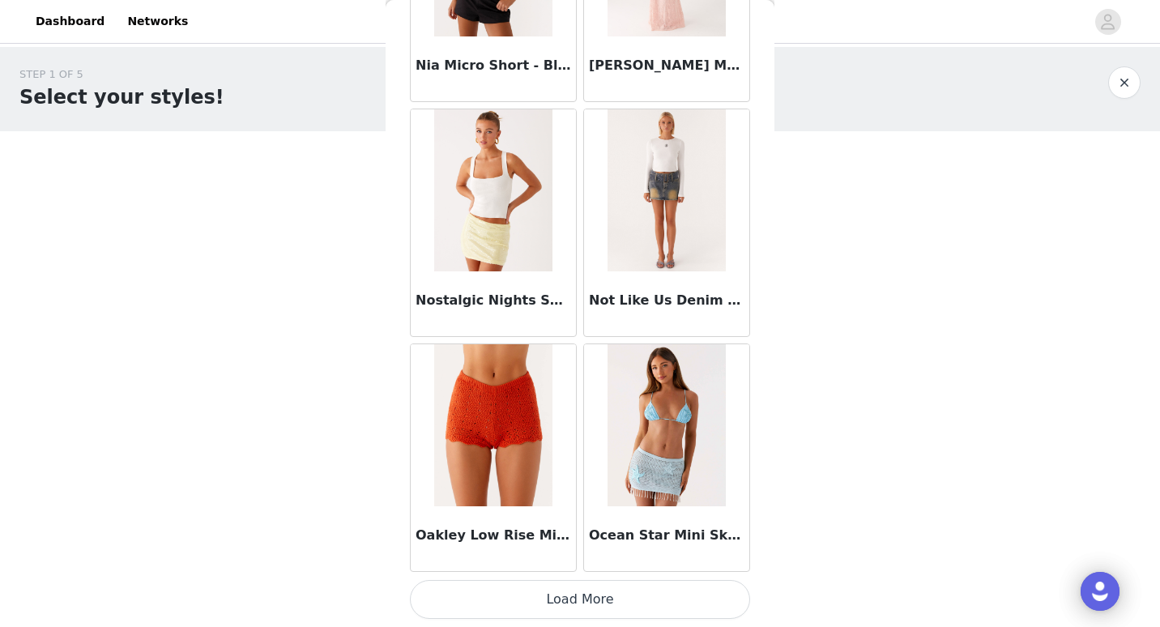
click at [637, 606] on button "Load More" at bounding box center [580, 599] width 340 height 39
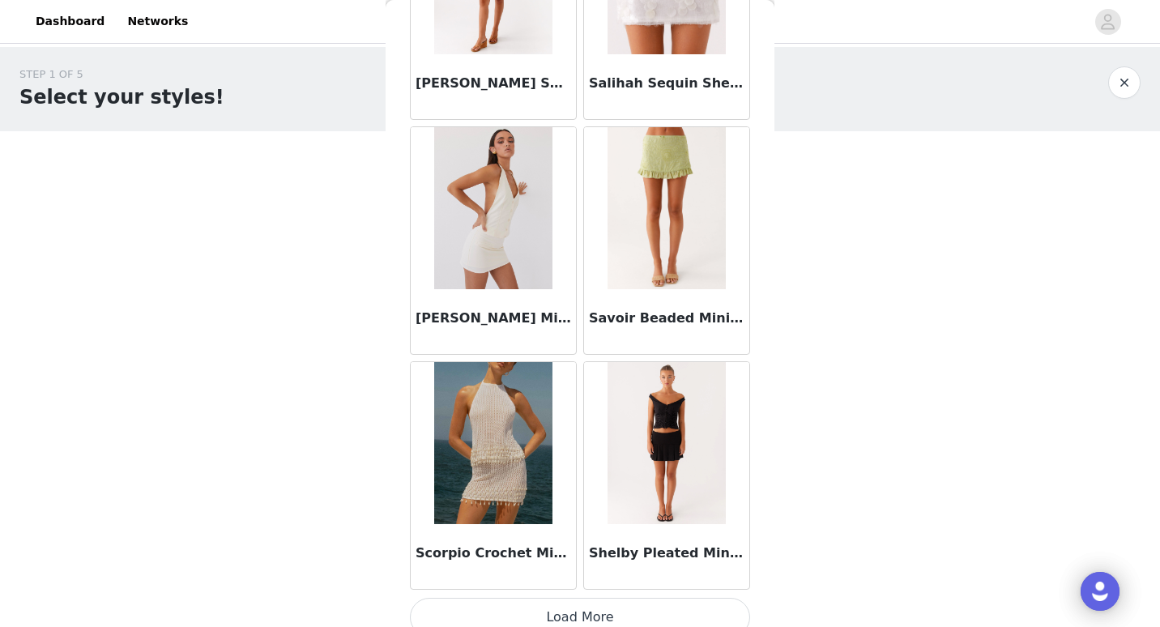
scroll to position [13601, 0]
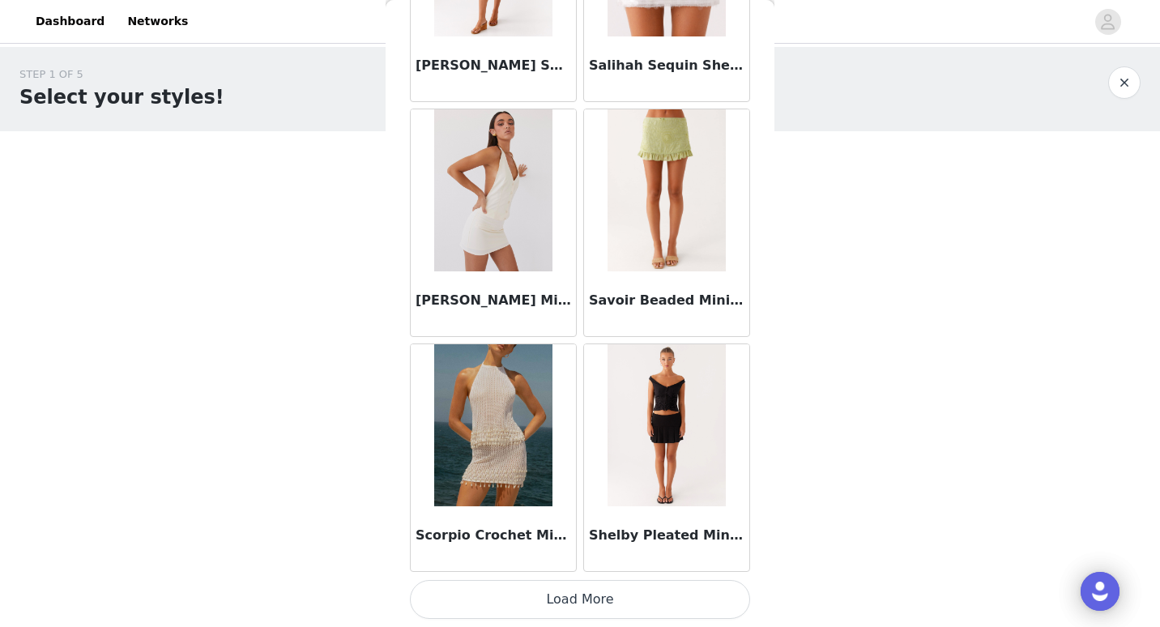
click at [609, 600] on button "Load More" at bounding box center [580, 599] width 340 height 39
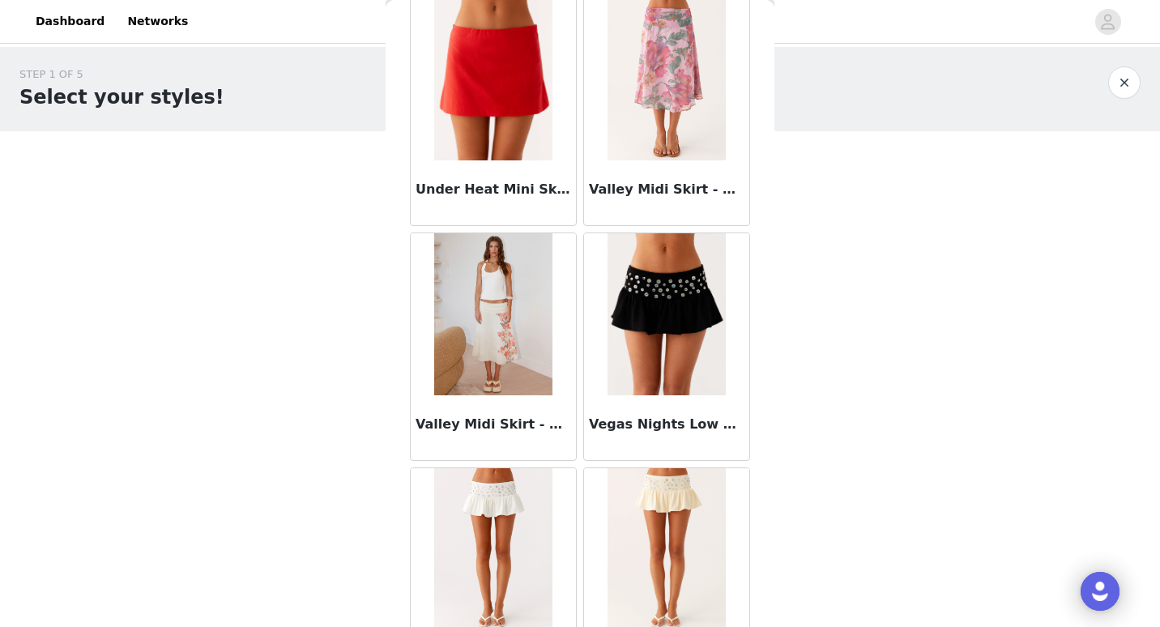
scroll to position [15951, 0]
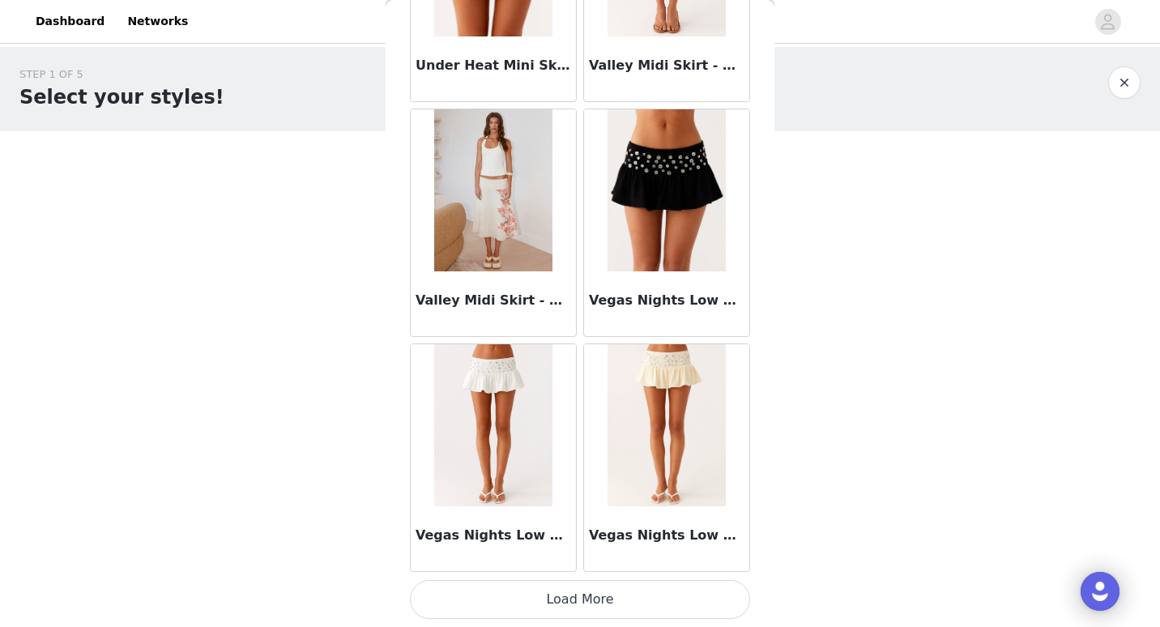
click at [473, 607] on button "Load More" at bounding box center [580, 599] width 340 height 39
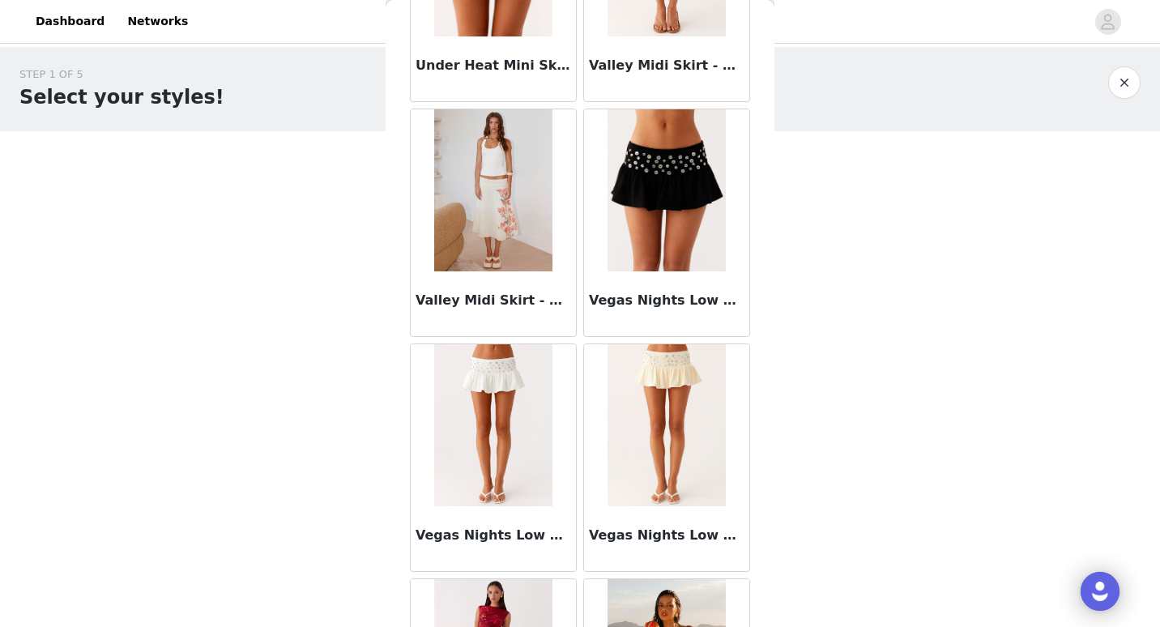
scroll to position [16134, 0]
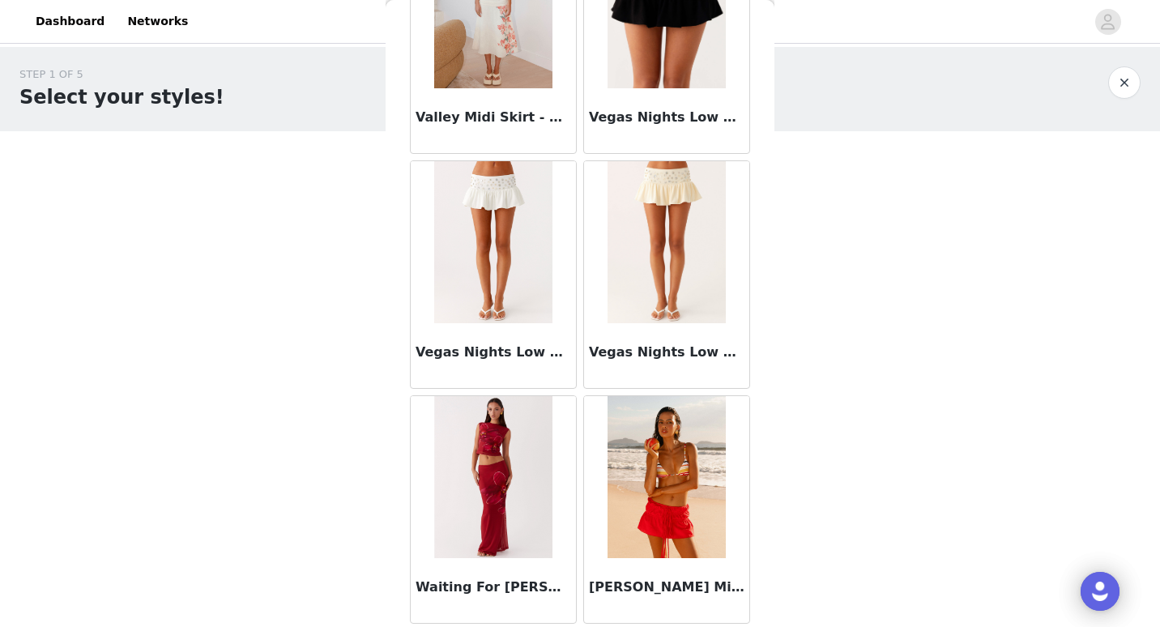
click at [655, 589] on h3 "[PERSON_NAME] Mini Skirt - Red" at bounding box center [667, 587] width 156 height 19
click at [655, 589] on div "Back Adored By You Mini Skirt - Fuchsia After Midnight Low Rise Sequin Mini Sho…" at bounding box center [580, 313] width 389 height 627
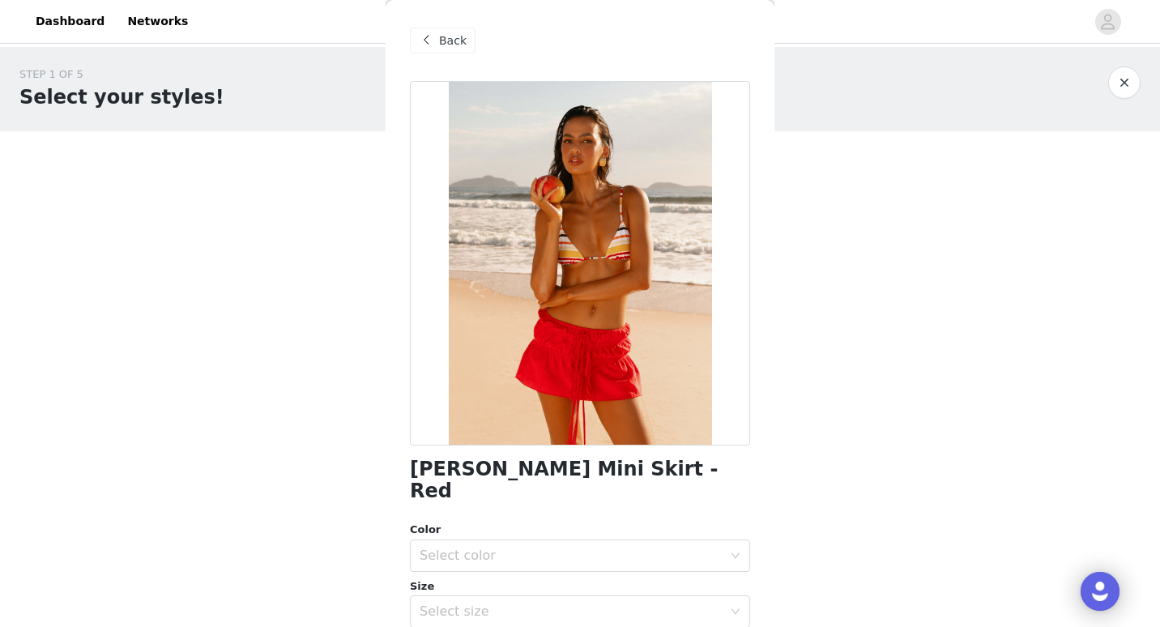
scroll to position [193, 0]
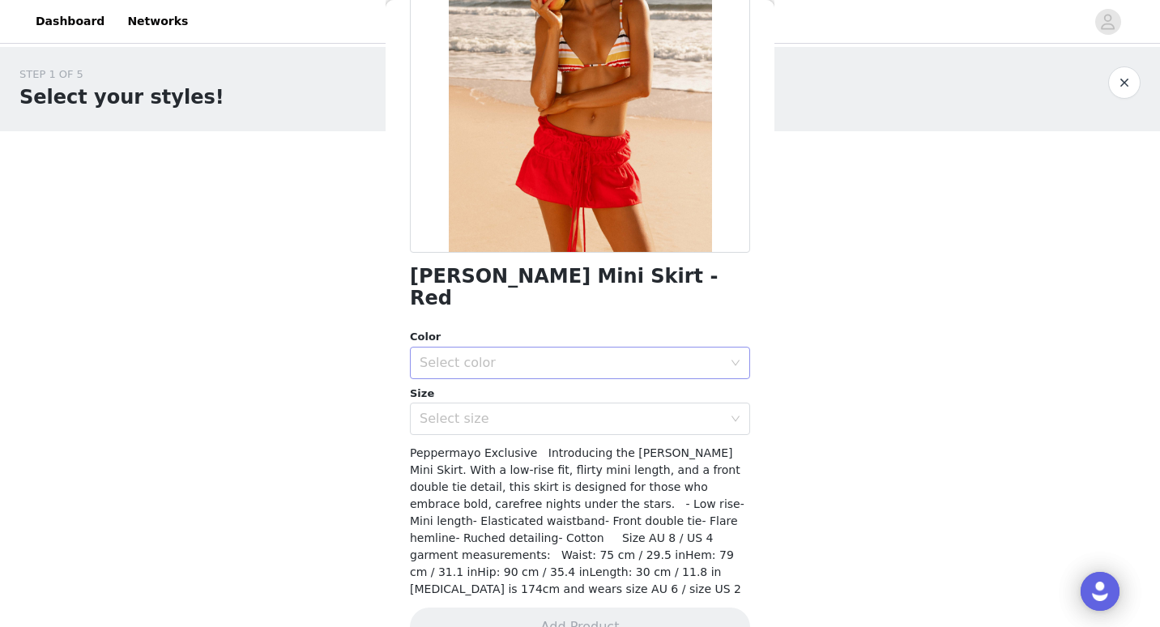
click at [512, 355] on div "Select color" at bounding box center [571, 363] width 303 height 16
